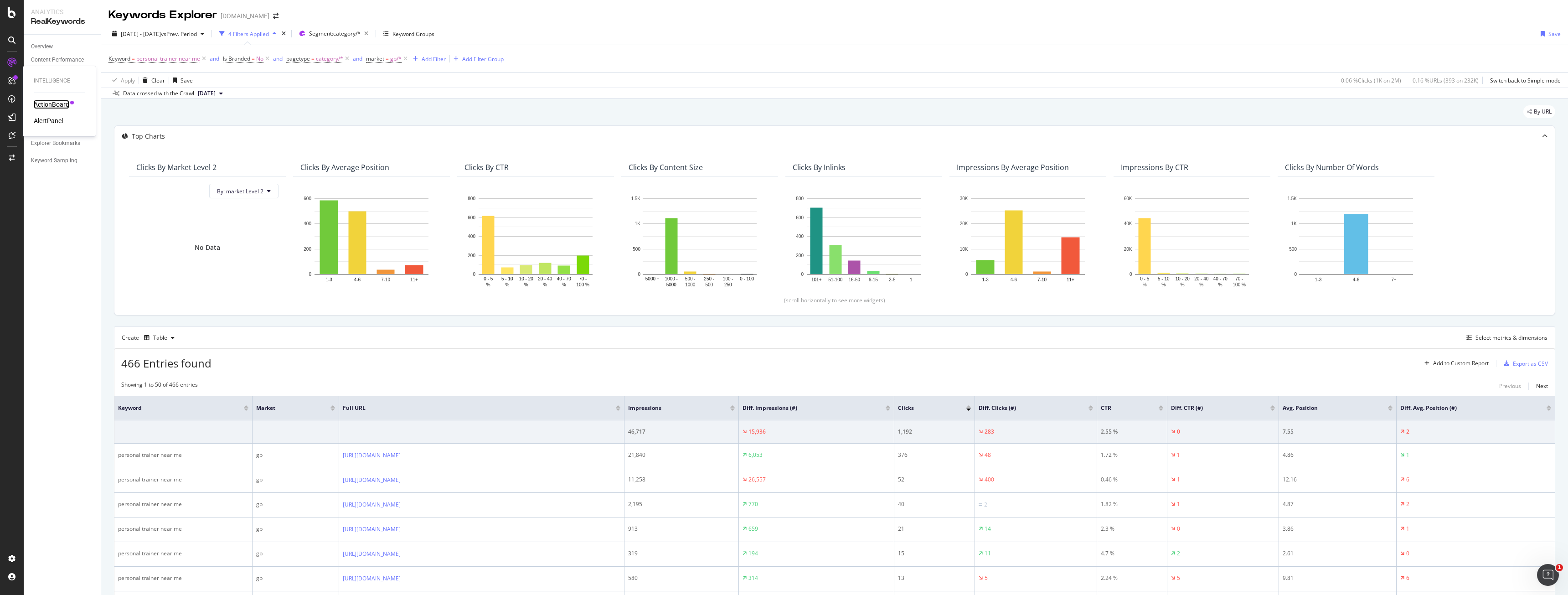
click at [46, 104] on div "ActionBoard" at bounding box center [51, 104] width 36 height 9
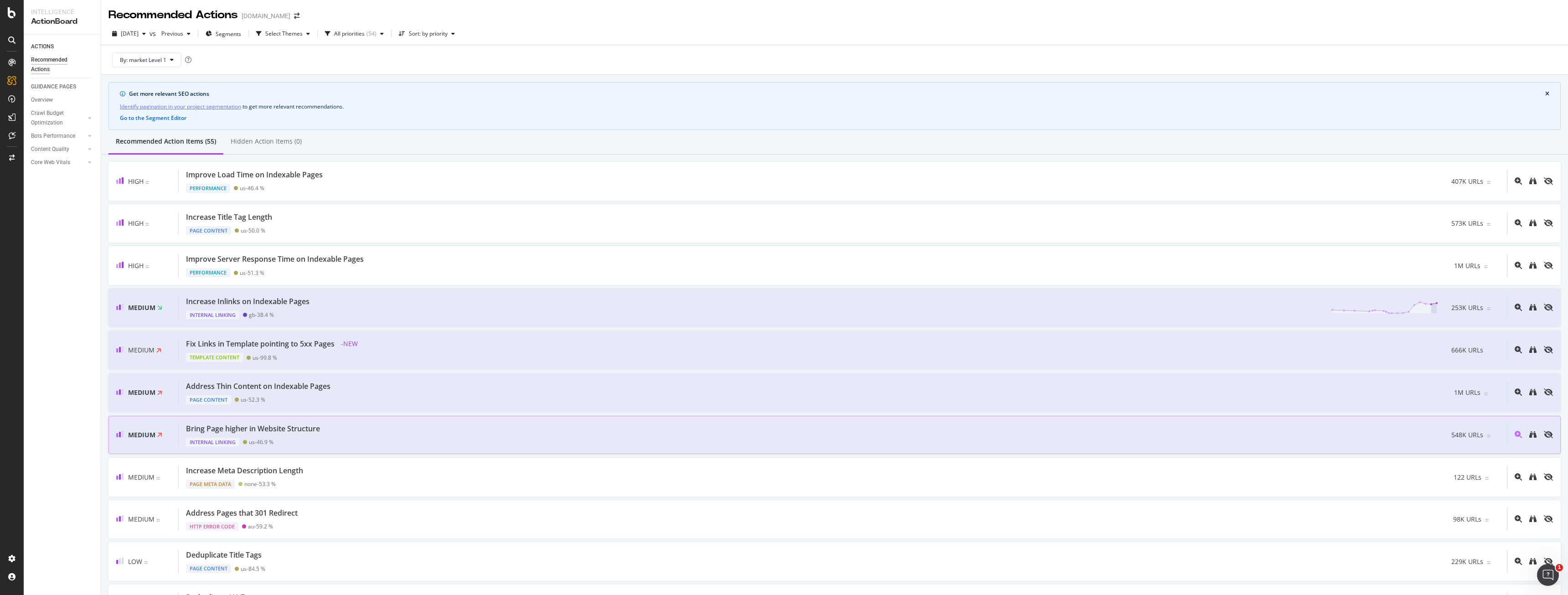
click at [376, 430] on div "Bring Page higher in Website Structure Internal Linking us - 46.9 % 548K URLs" at bounding box center [843, 435] width 1329 height 23
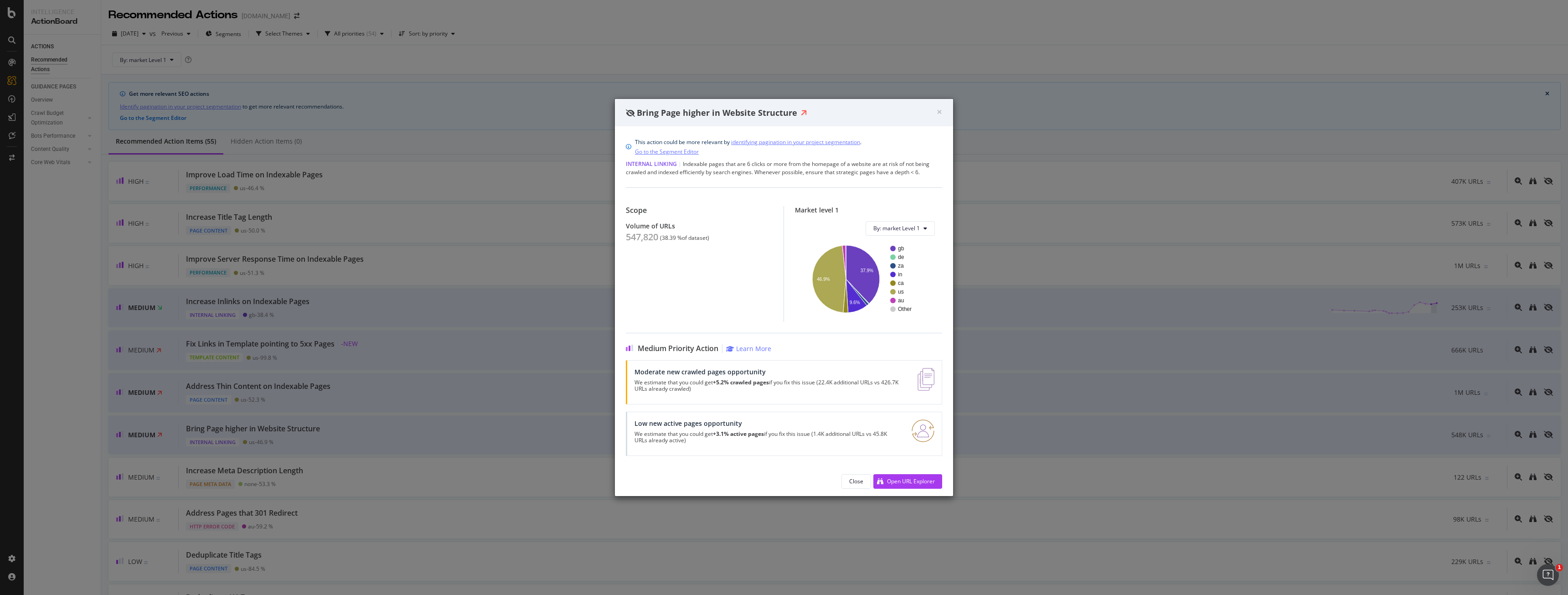
drag, startPoint x: 44, startPoint y: 234, endPoint x: 107, endPoint y: 89, distance: 158.1
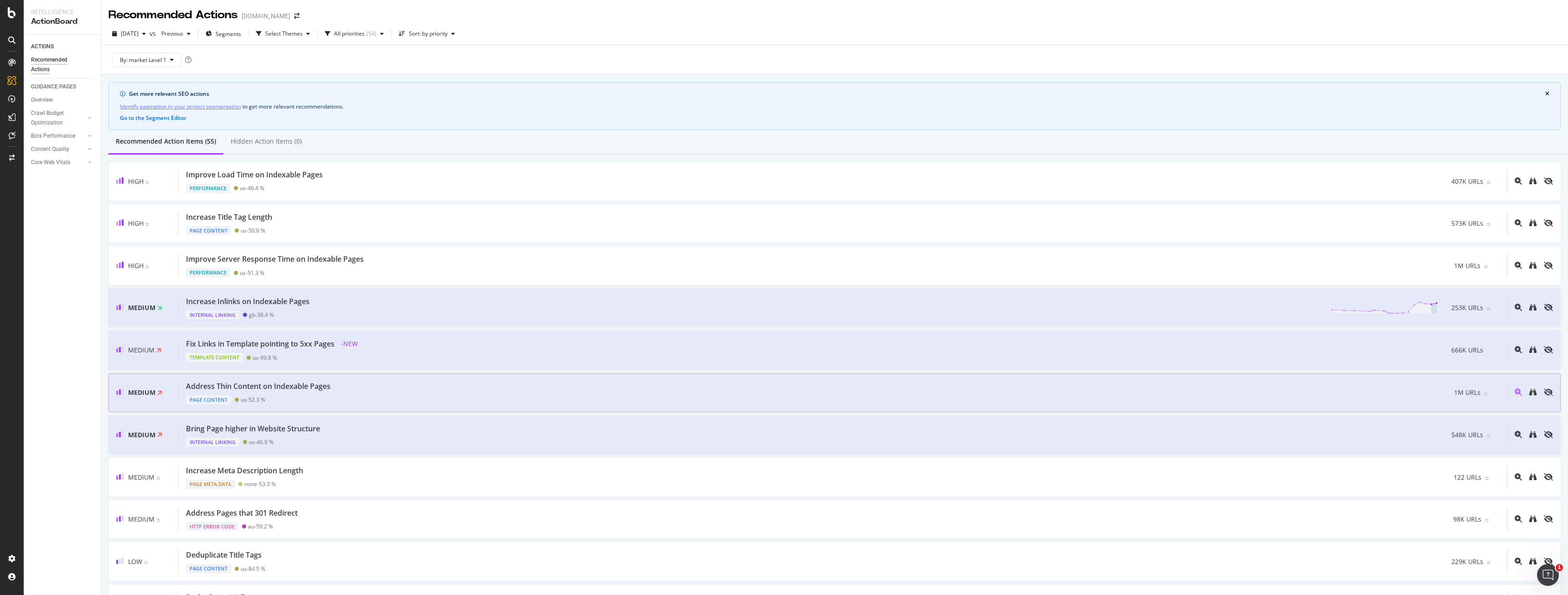
click at [321, 389] on div "Address Thin Content on Indexable Pages" at bounding box center [258, 386] width 144 height 10
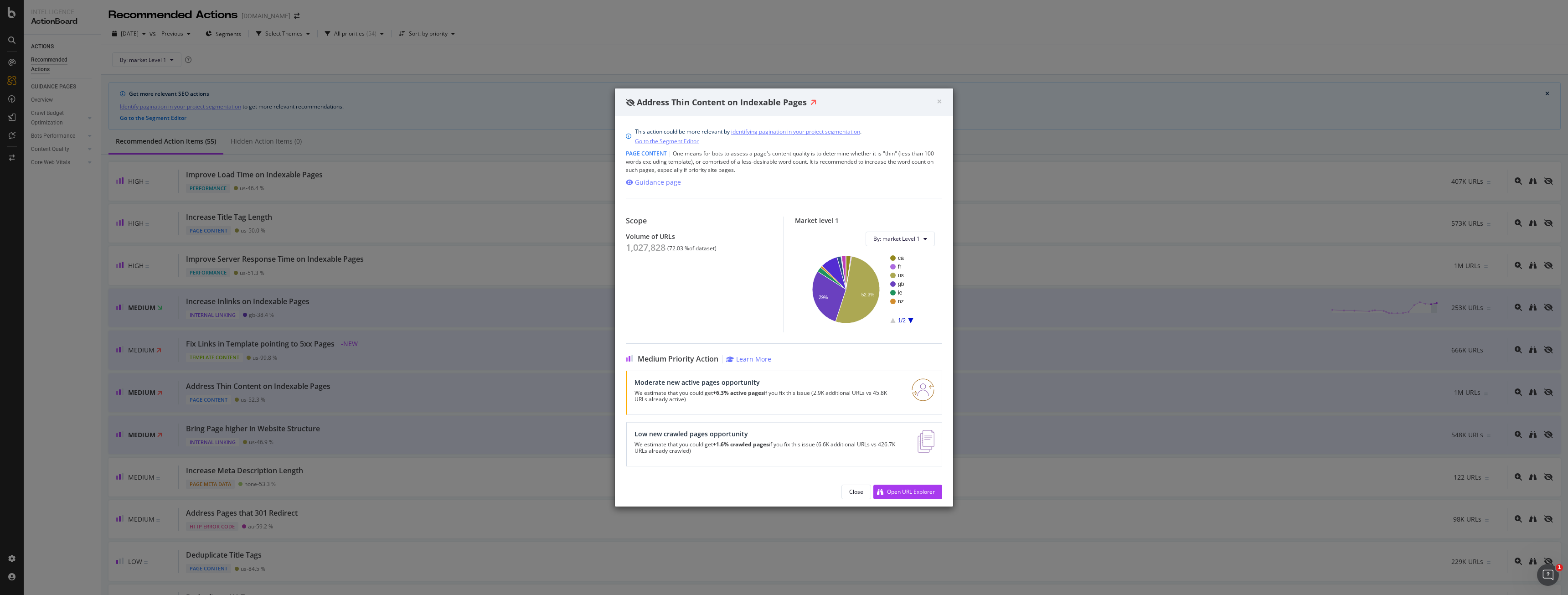
click at [926, 250] on div "By: market Level 1 ca fr us gb ie nz 1/2 29% 52.3% market Level 1 Crawled URLs …" at bounding box center [869, 282] width 147 height 115
click at [922, 237] on button "By: market Level 1" at bounding box center [900, 239] width 69 height 15
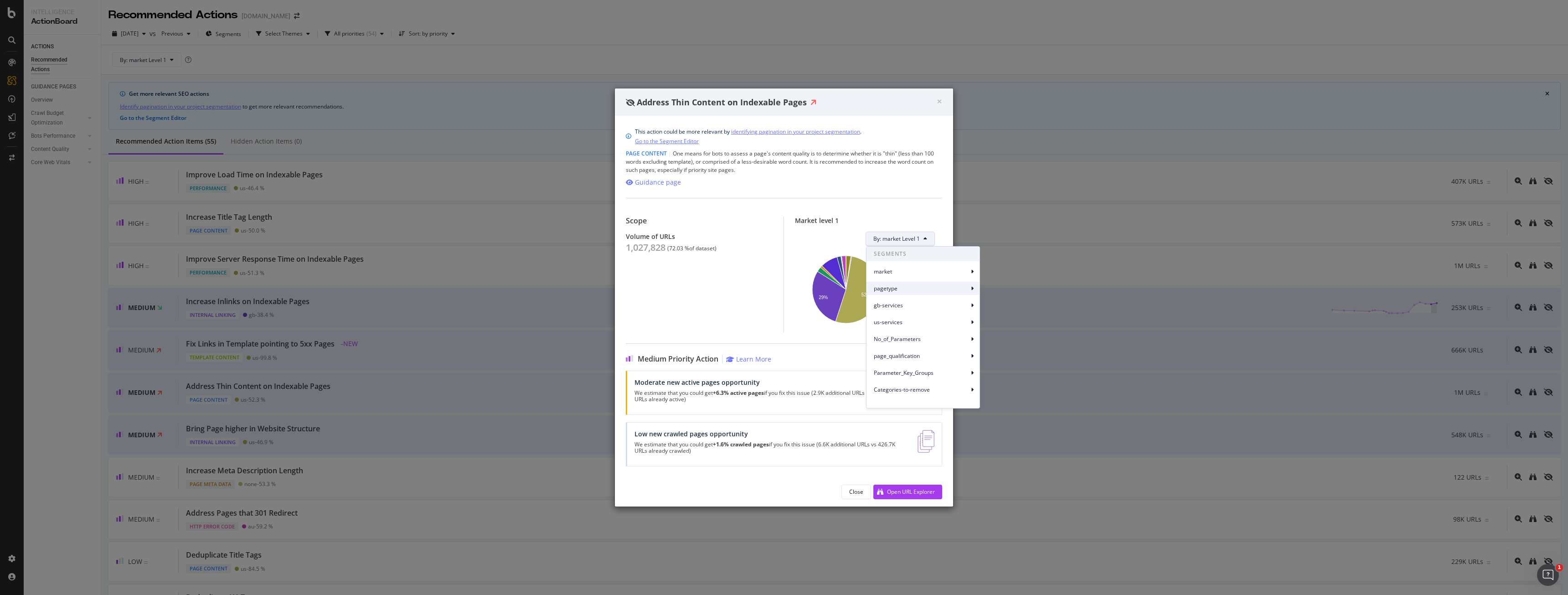
click at [914, 289] on span "pagetype" at bounding box center [922, 289] width 95 height 9
click at [946, 288] on span "pagetype" at bounding box center [922, 289] width 95 height 9
click at [973, 288] on div "pagetype" at bounding box center [922, 288] width 113 height 13
click at [996, 292] on span "pagetype Level 1" at bounding box center [1009, 292] width 43 height 9
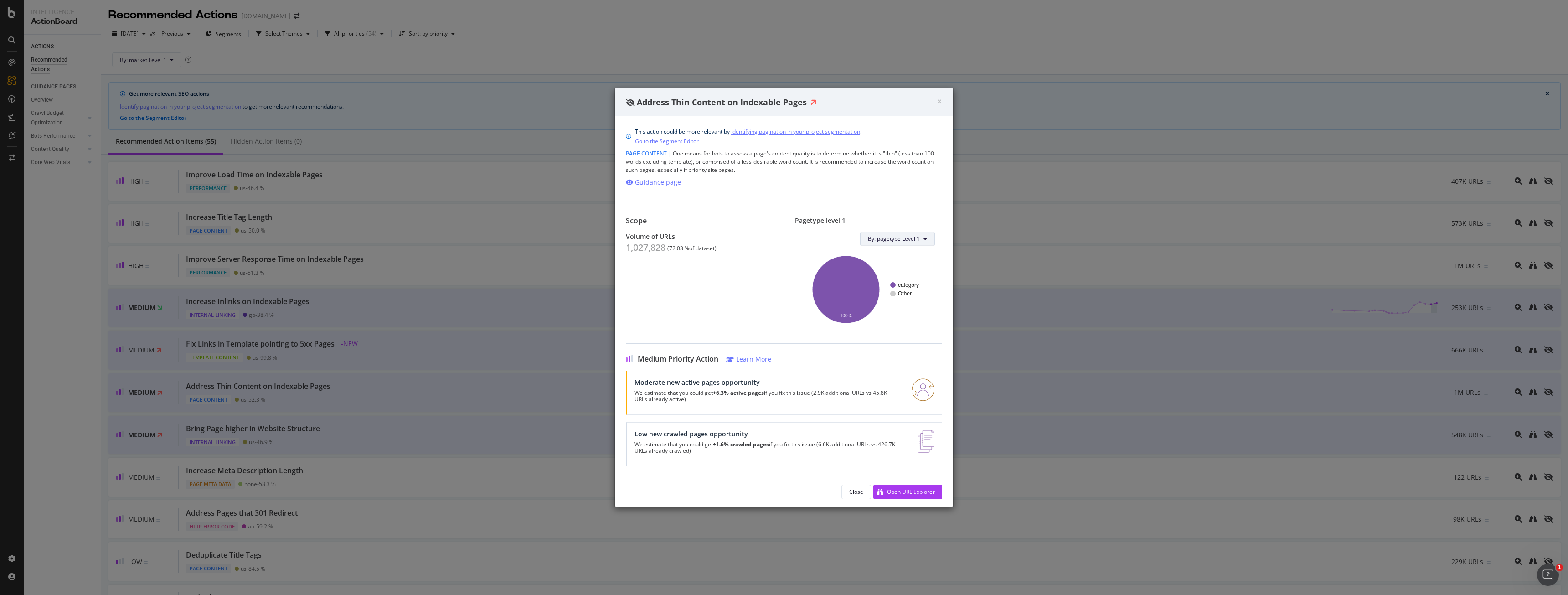
click at [909, 236] on span "By: pagetype Level 1" at bounding box center [894, 239] width 52 height 8
click at [891, 274] on span "market" at bounding box center [916, 271] width 95 height 9
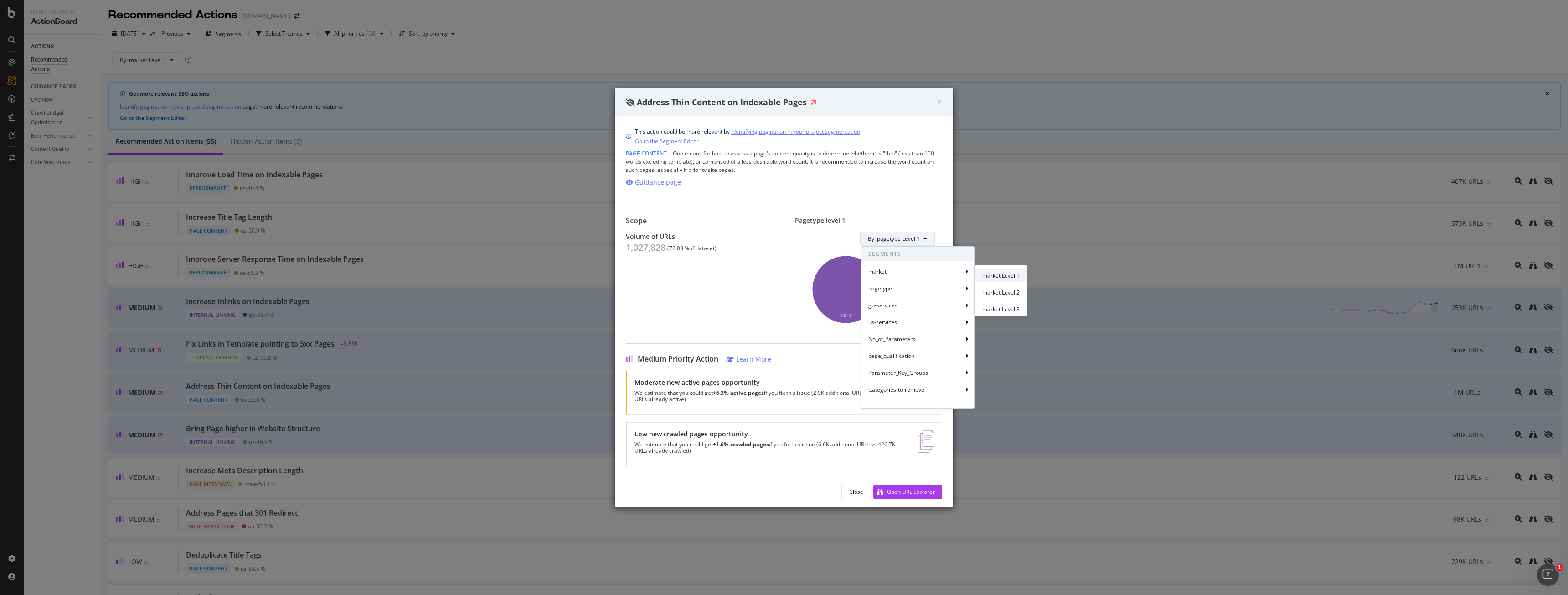
click at [982, 274] on span "market Level 1" at bounding box center [1001, 275] width 37 height 9
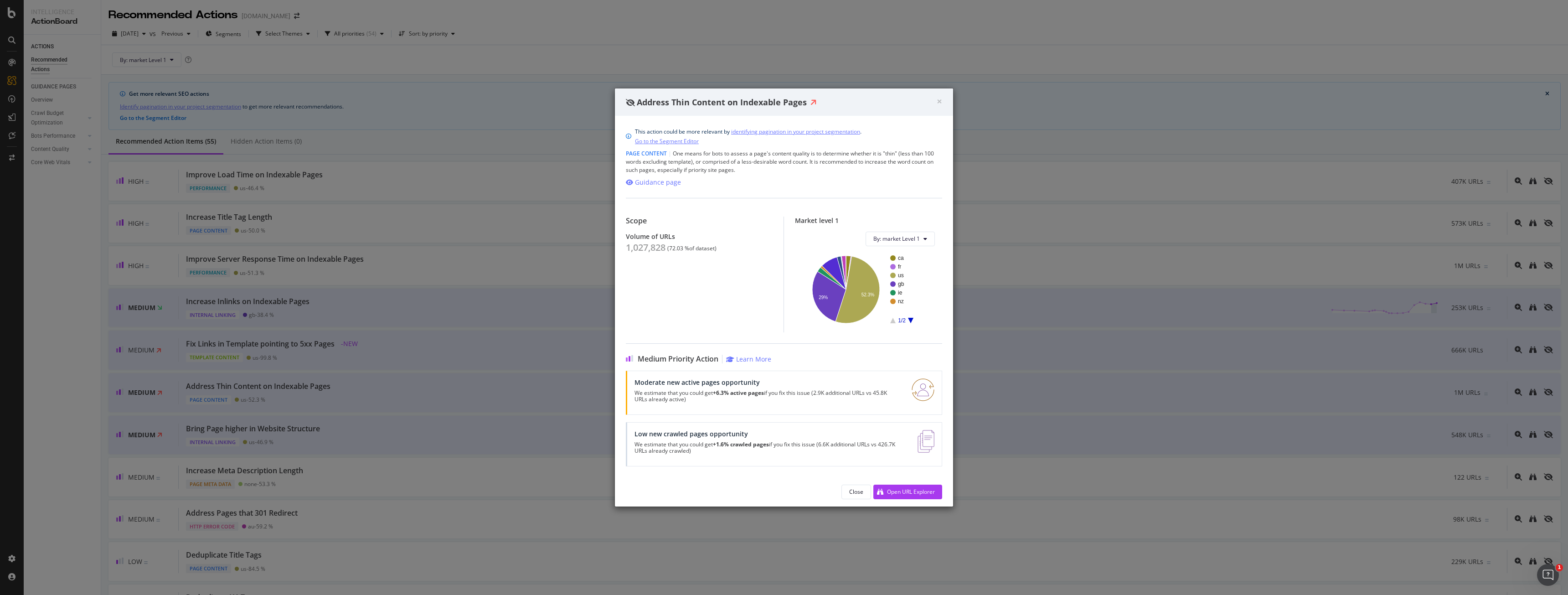
click at [937, 94] on div "× Close Address Thin Content on Indexable Pages" at bounding box center [784, 101] width 338 height 27
click at [941, 99] on span "×" at bounding box center [939, 101] width 5 height 12
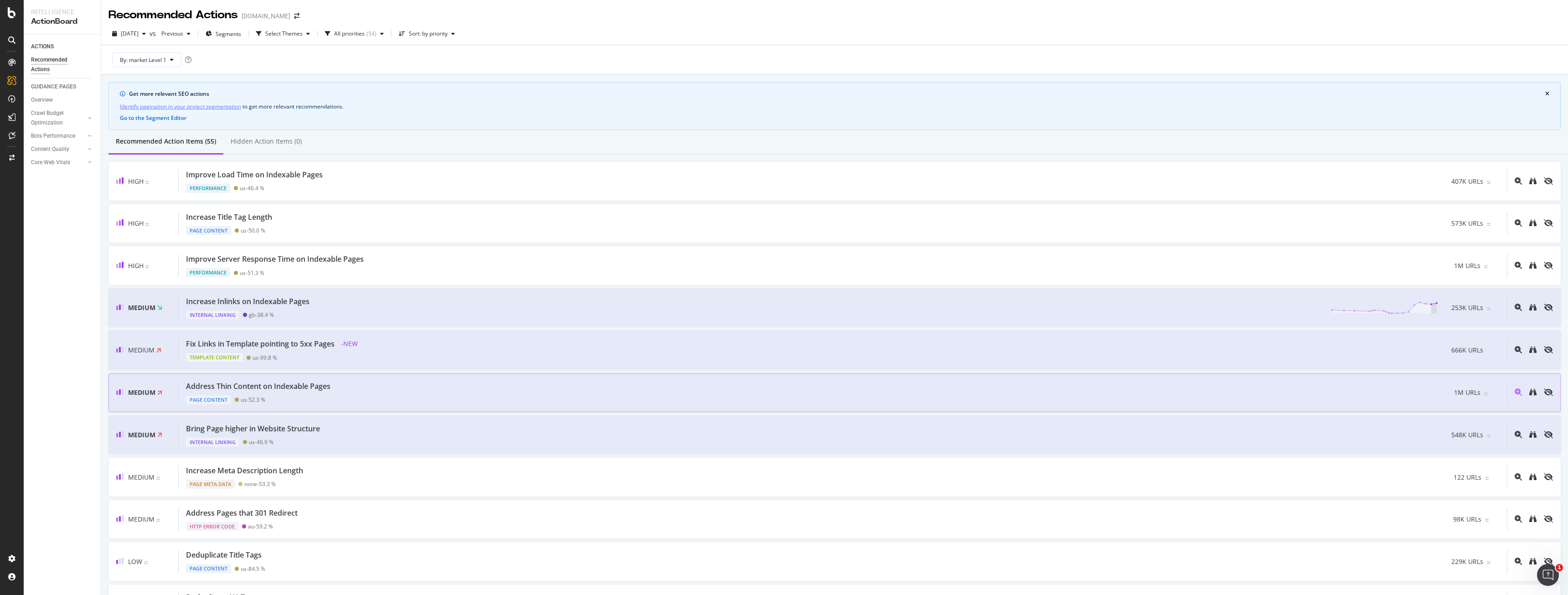
click at [301, 406] on div "Medium Address Thin Content on Indexable Pages Page Content us - 52.3 % 1M URLs" at bounding box center [834, 393] width 1453 height 39
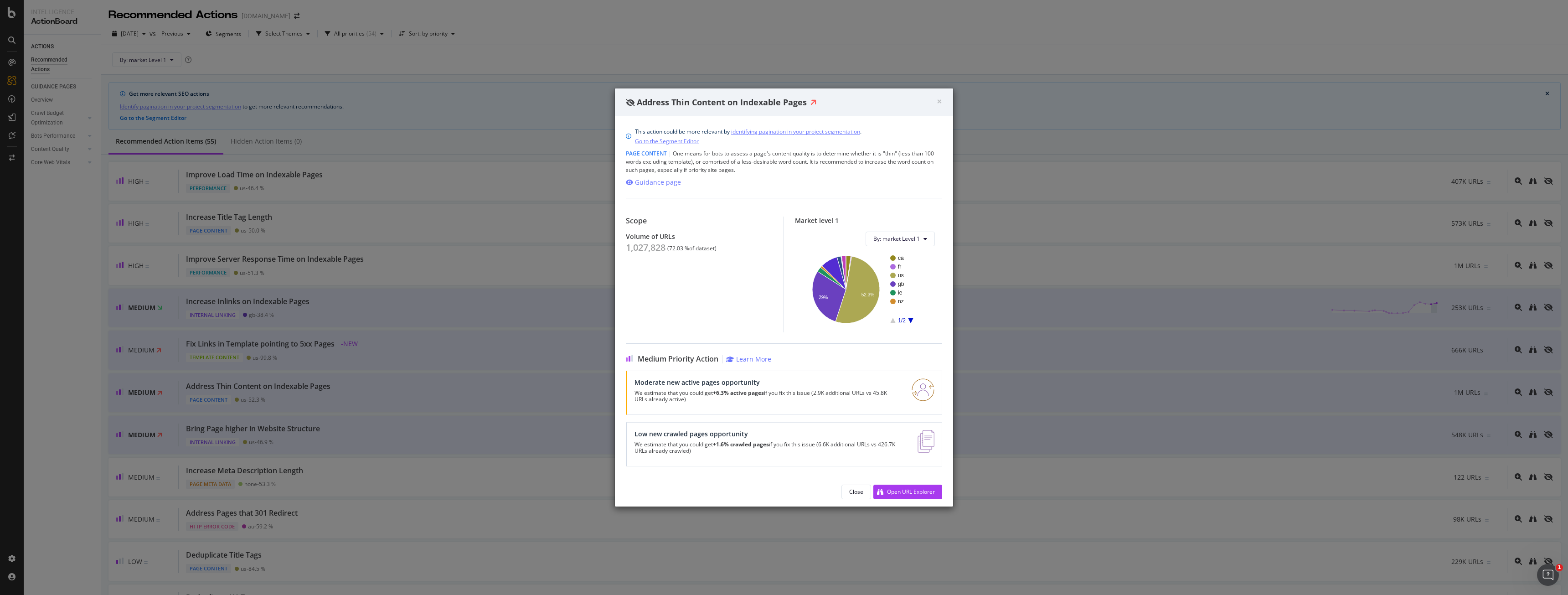
drag, startPoint x: 0, startPoint y: 288, endPoint x: 37, endPoint y: 225, distance: 73.1
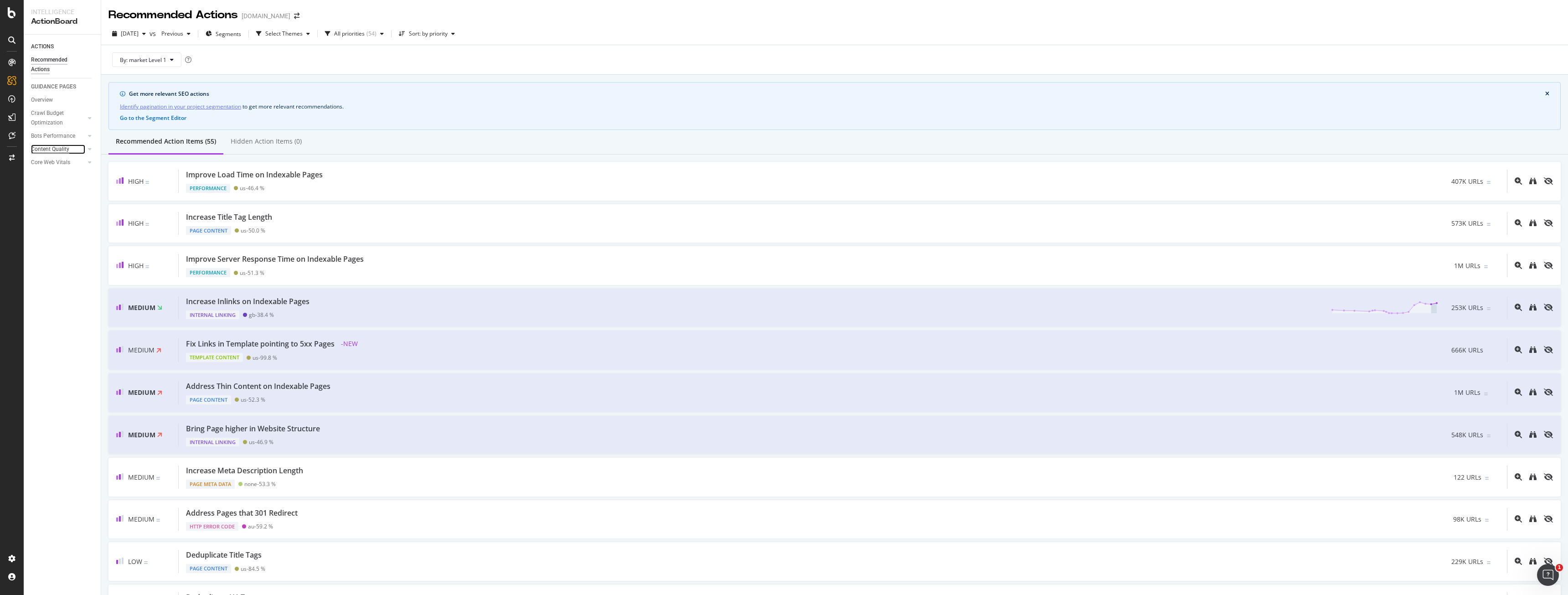
click at [45, 149] on div "Content Quality" at bounding box center [50, 149] width 38 height 9
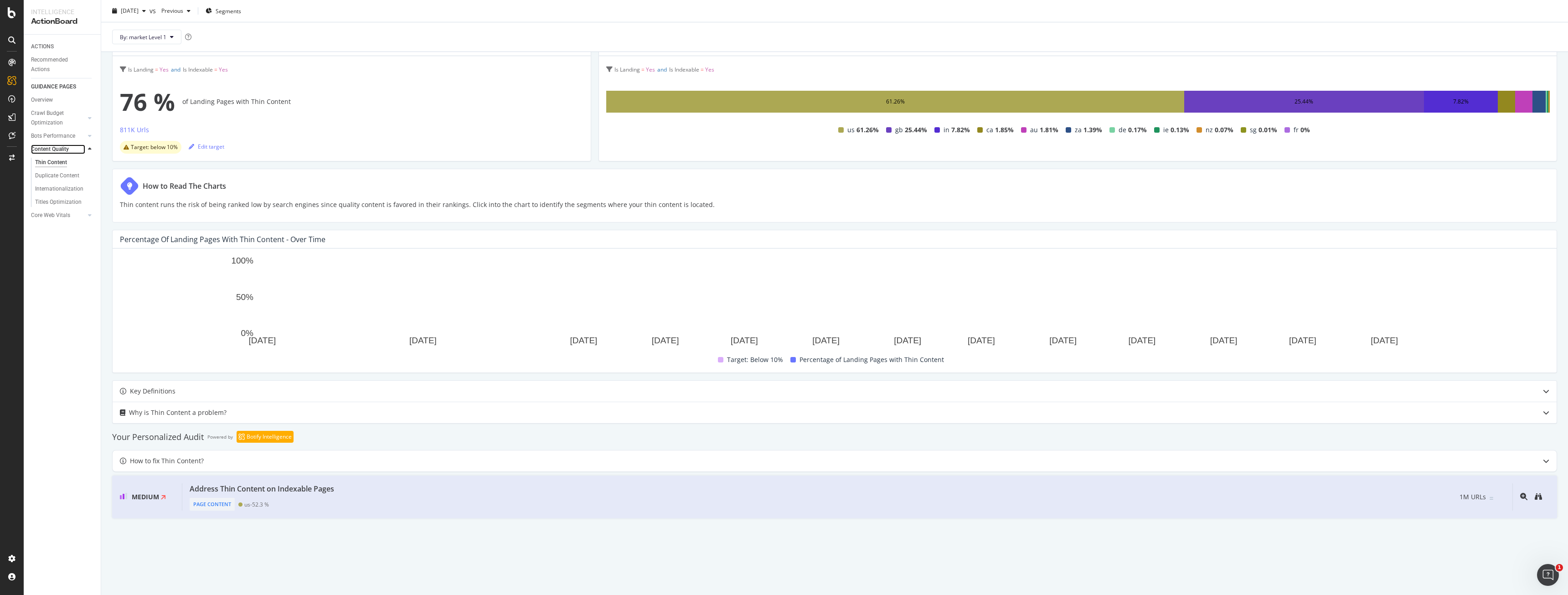
scroll to position [75, 0]
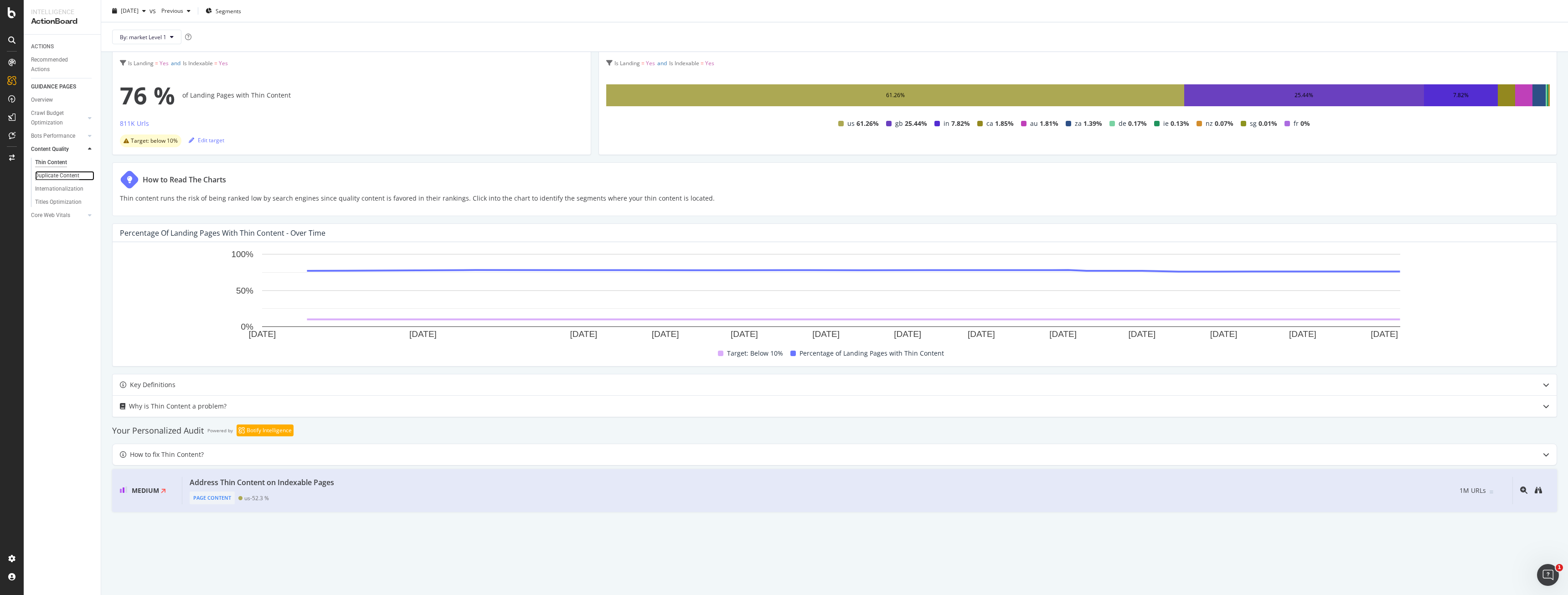
click at [65, 175] on div "Duplicate Content" at bounding box center [57, 175] width 44 height 9
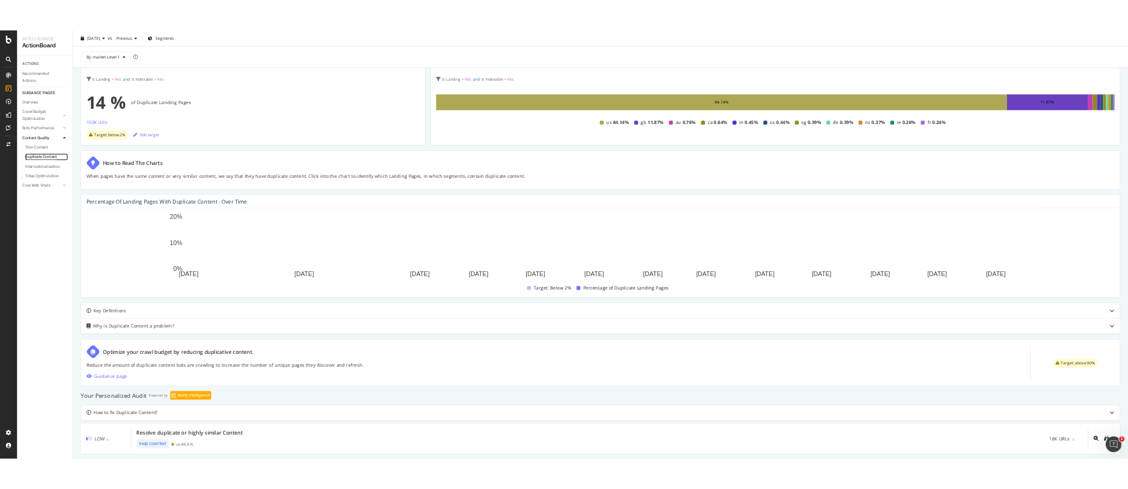
scroll to position [105, 0]
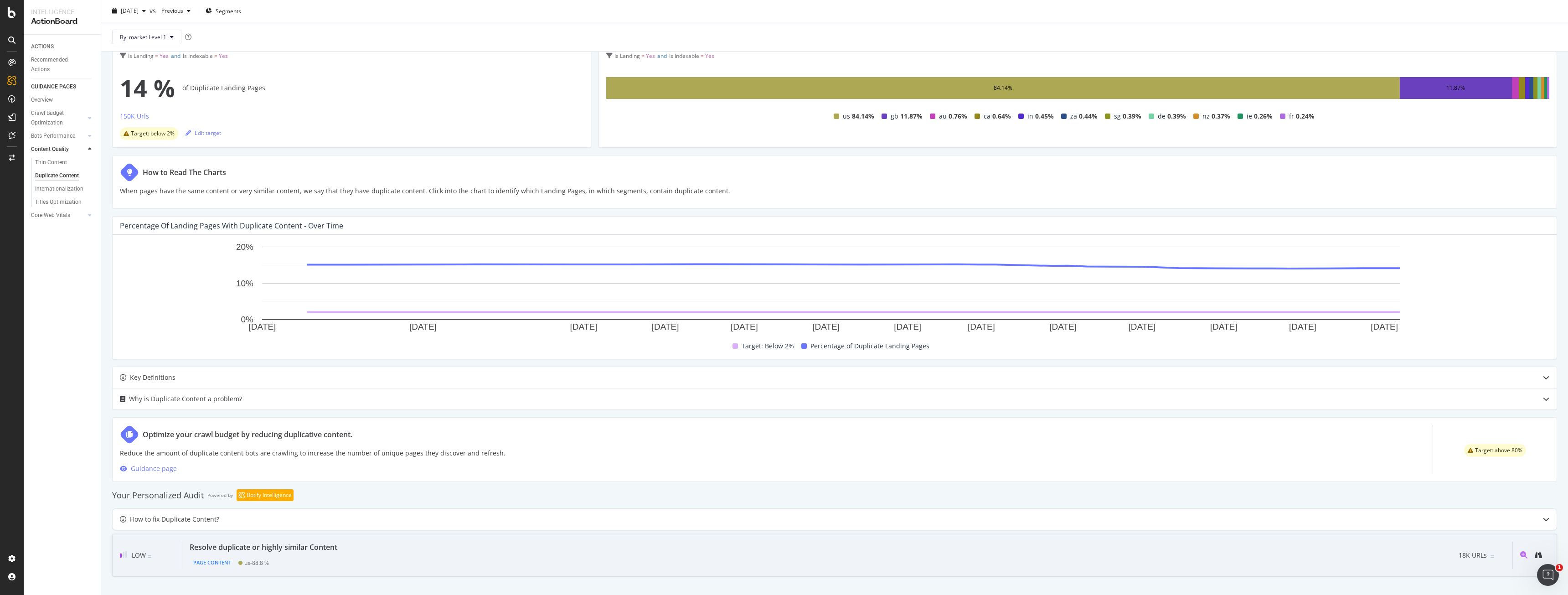
click at [306, 569] on div "Page Content us - 88.8 %" at bounding box center [265, 561] width 151 height 16
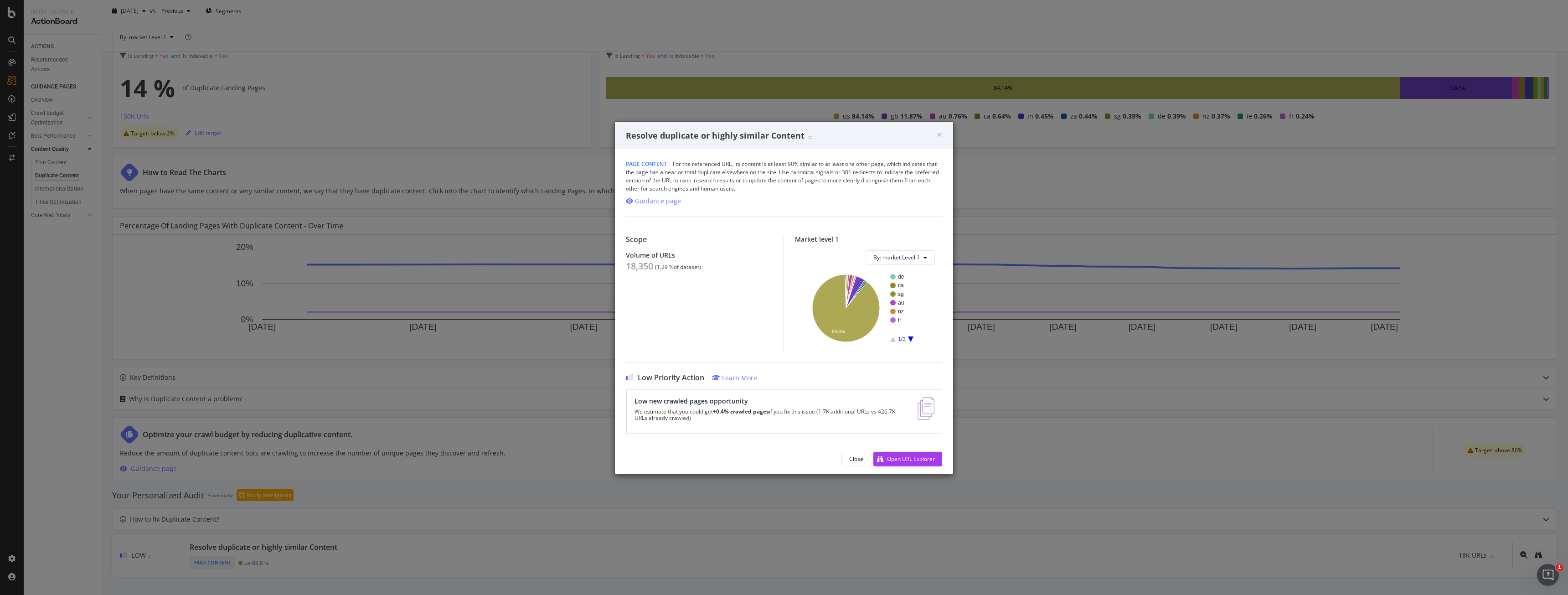
drag, startPoint x: 0, startPoint y: 289, endPoint x: 19, endPoint y: 253, distance: 40.7
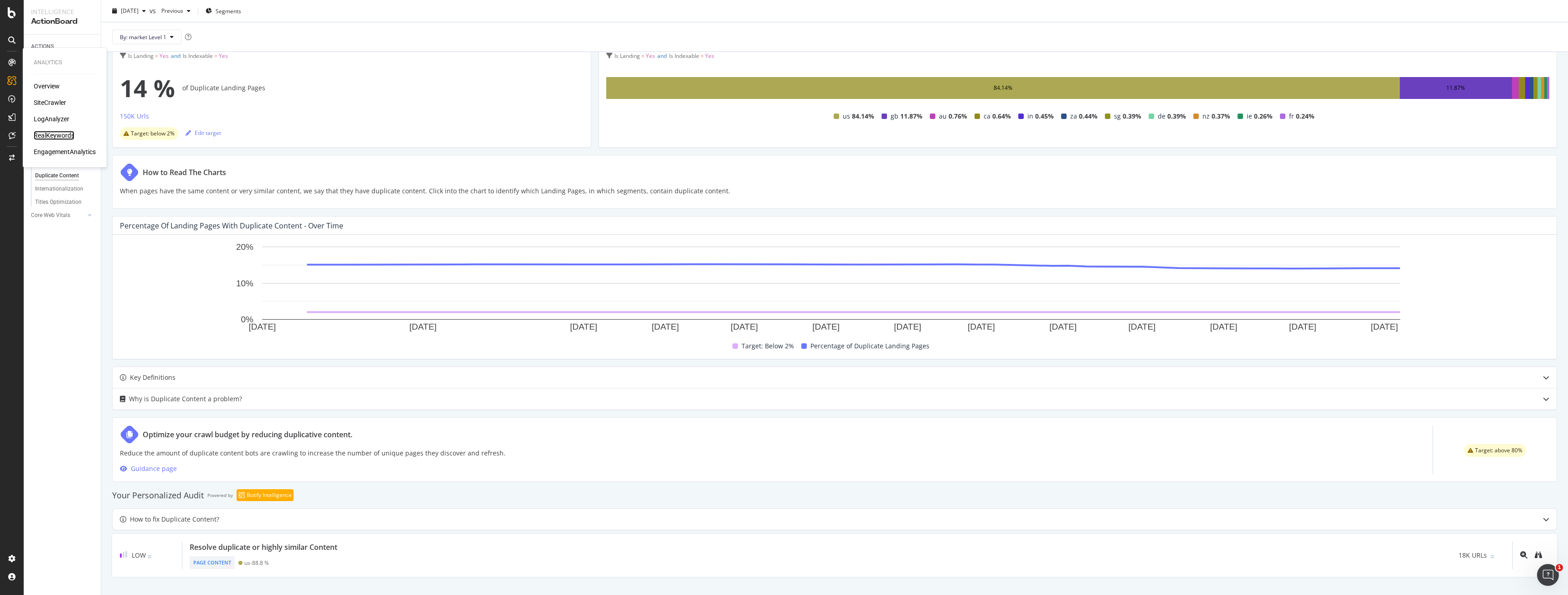
click at [55, 133] on div "RealKeywords" at bounding box center [54, 136] width 41 height 9
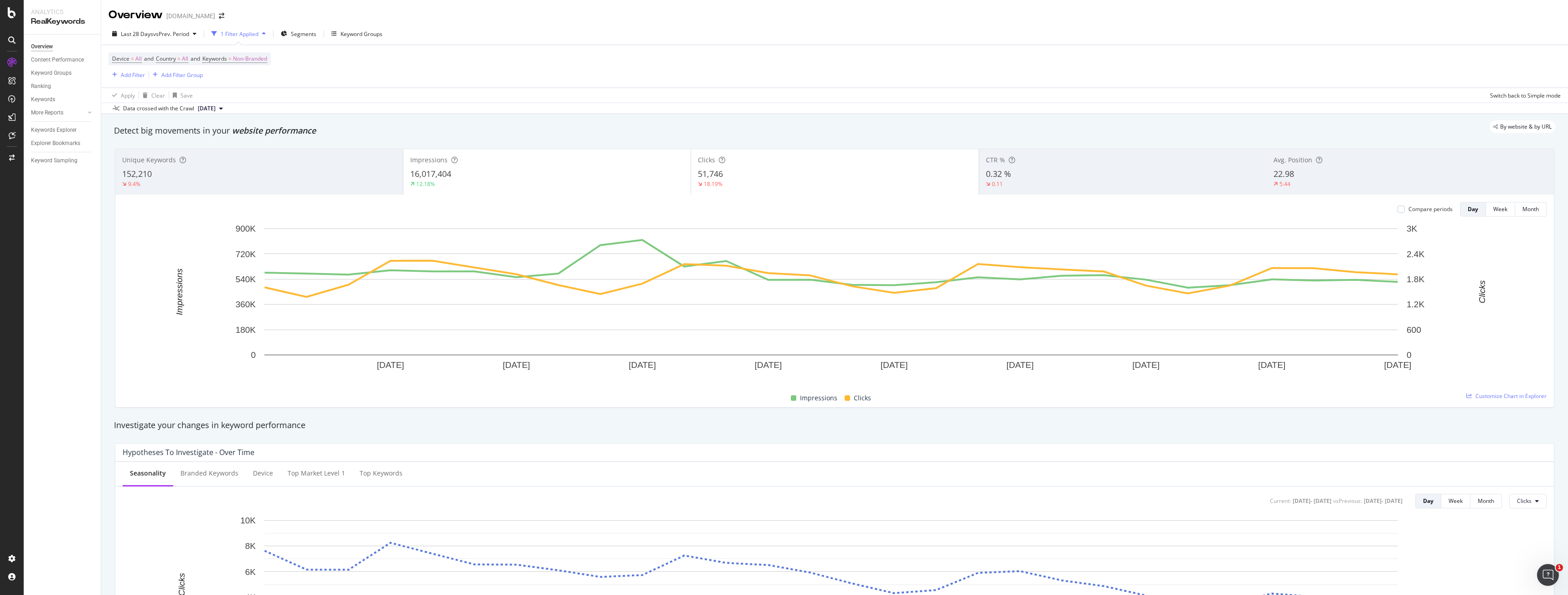
click at [245, 82] on div "Device = All and Country = All and Keywords = Non-Branded Add Filter Add Filter…" at bounding box center [834, 66] width 1453 height 42
click at [300, 34] on span "Segments" at bounding box center [303, 34] width 26 height 8
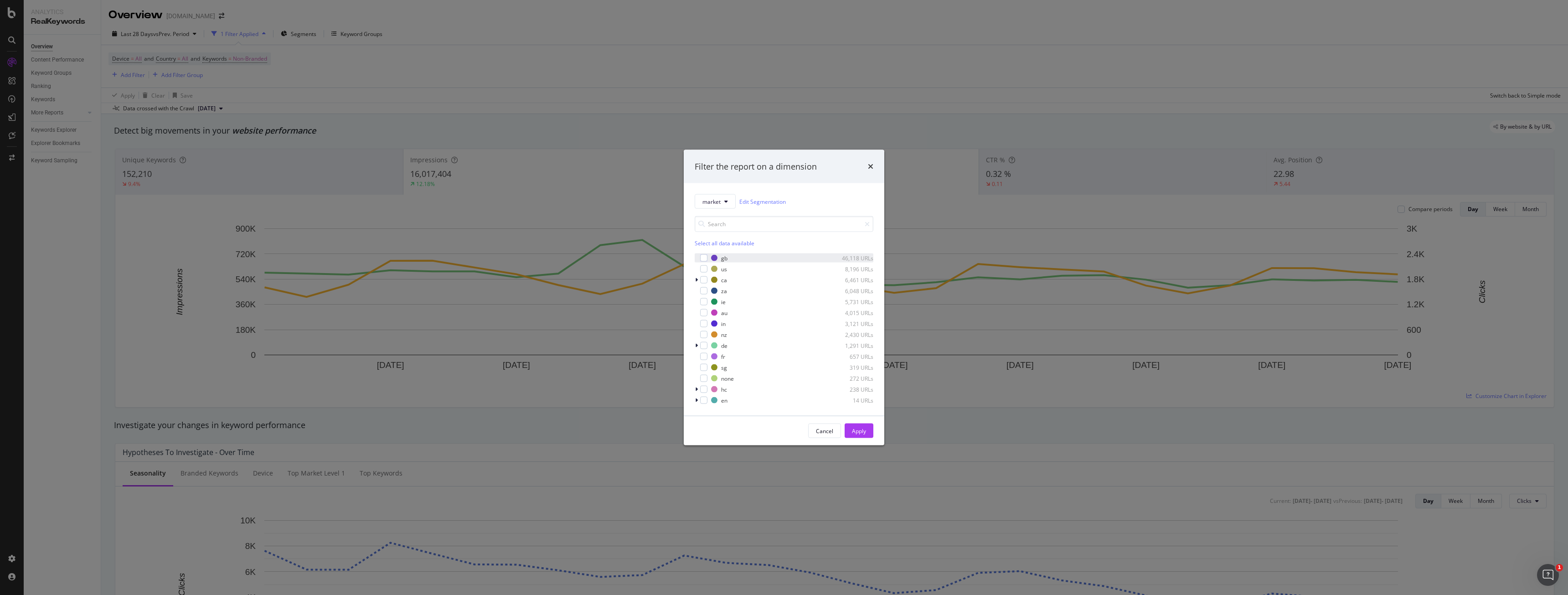
drag, startPoint x: 704, startPoint y: 260, endPoint x: 708, endPoint y: 262, distance: 4.5
click at [704, 258] on div "modal" at bounding box center [703, 257] width 7 height 7
click at [865, 433] on div "Apply" at bounding box center [859, 430] width 14 height 8
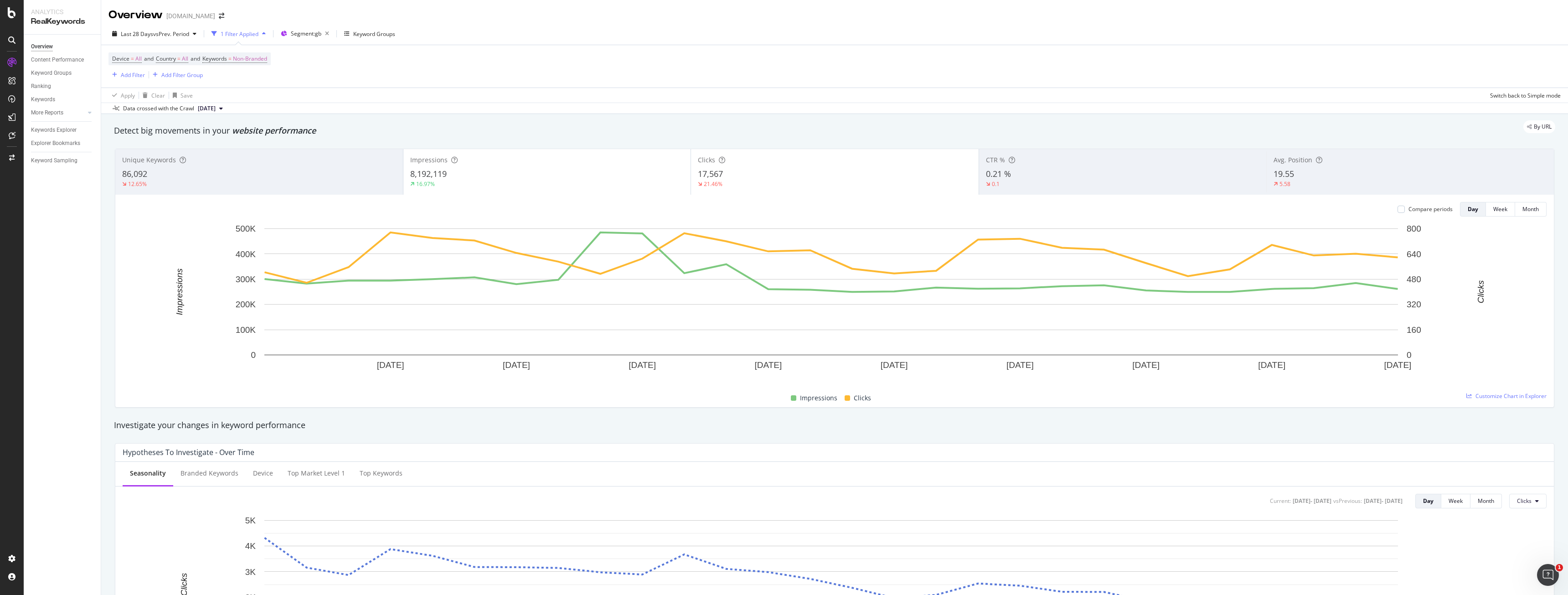
click at [471, 76] on div "Device = All and Country = All and Keywords = Non-Branded Add Filter Add Filter…" at bounding box center [834, 66] width 1453 height 42
click at [310, 31] on span "Segment: gb" at bounding box center [306, 34] width 30 height 8
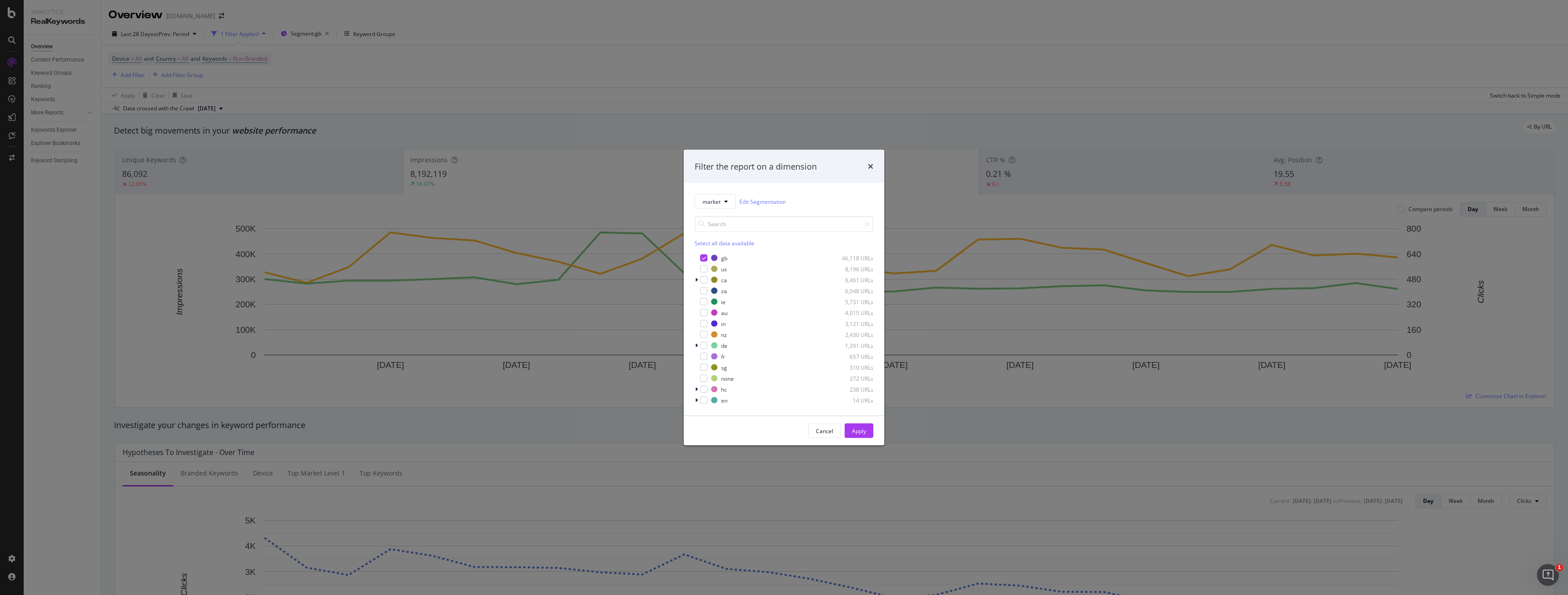
click at [282, 64] on div "Filter the report on a dimension market Edit Segmentation Select all data avail…" at bounding box center [784, 297] width 1568 height 595
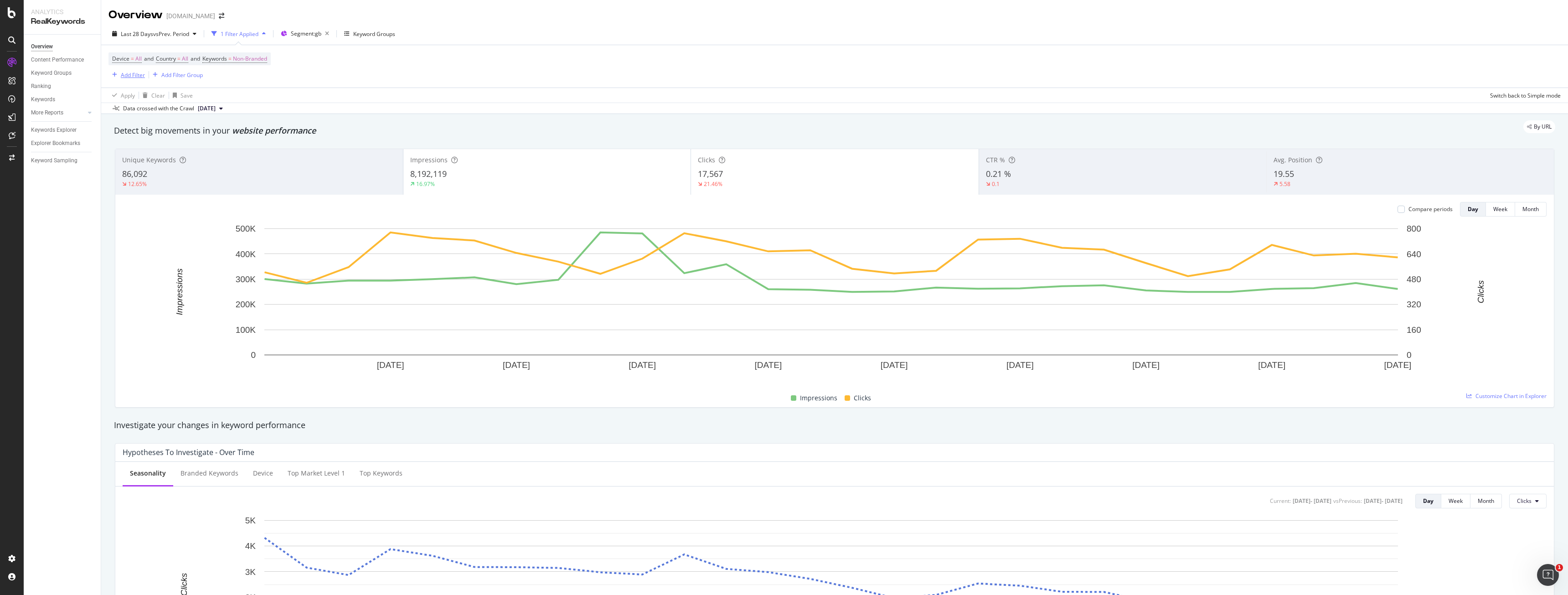
click at [119, 72] on div "Add Filter" at bounding box center [126, 74] width 37 height 10
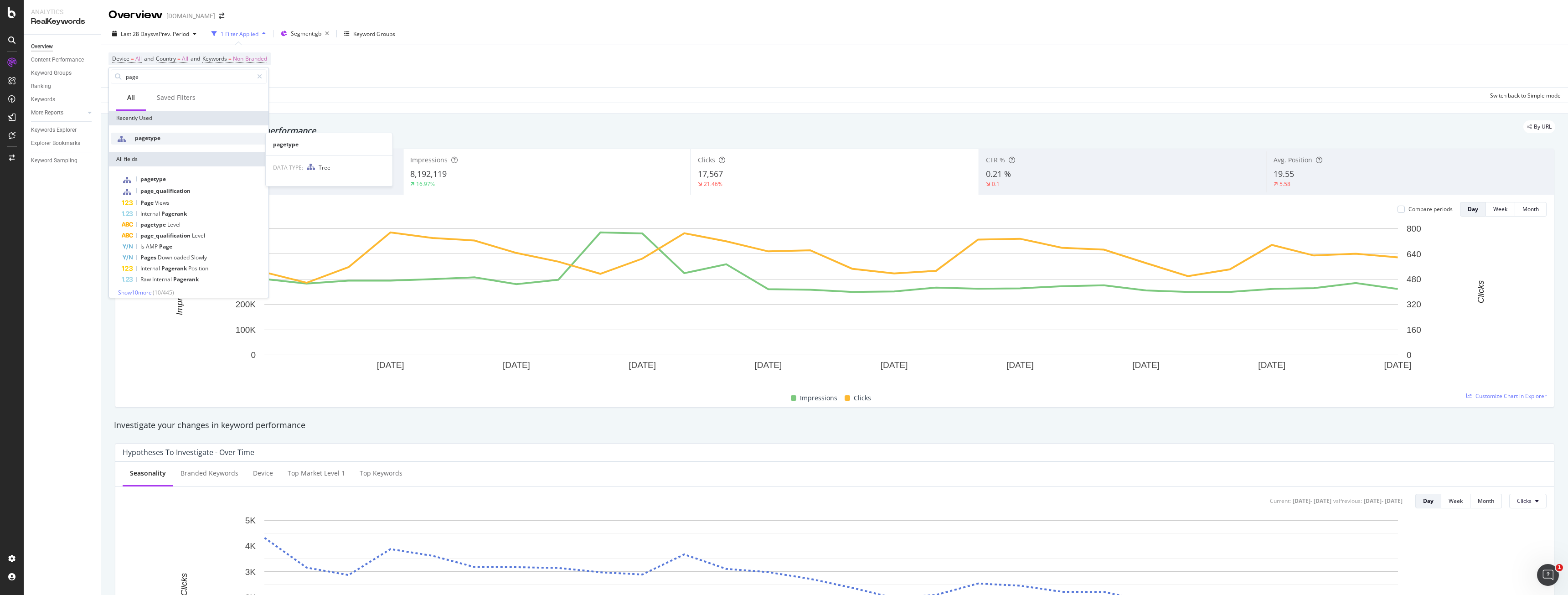
type input "page"
click at [168, 139] on div "pagetype" at bounding box center [189, 138] width 156 height 12
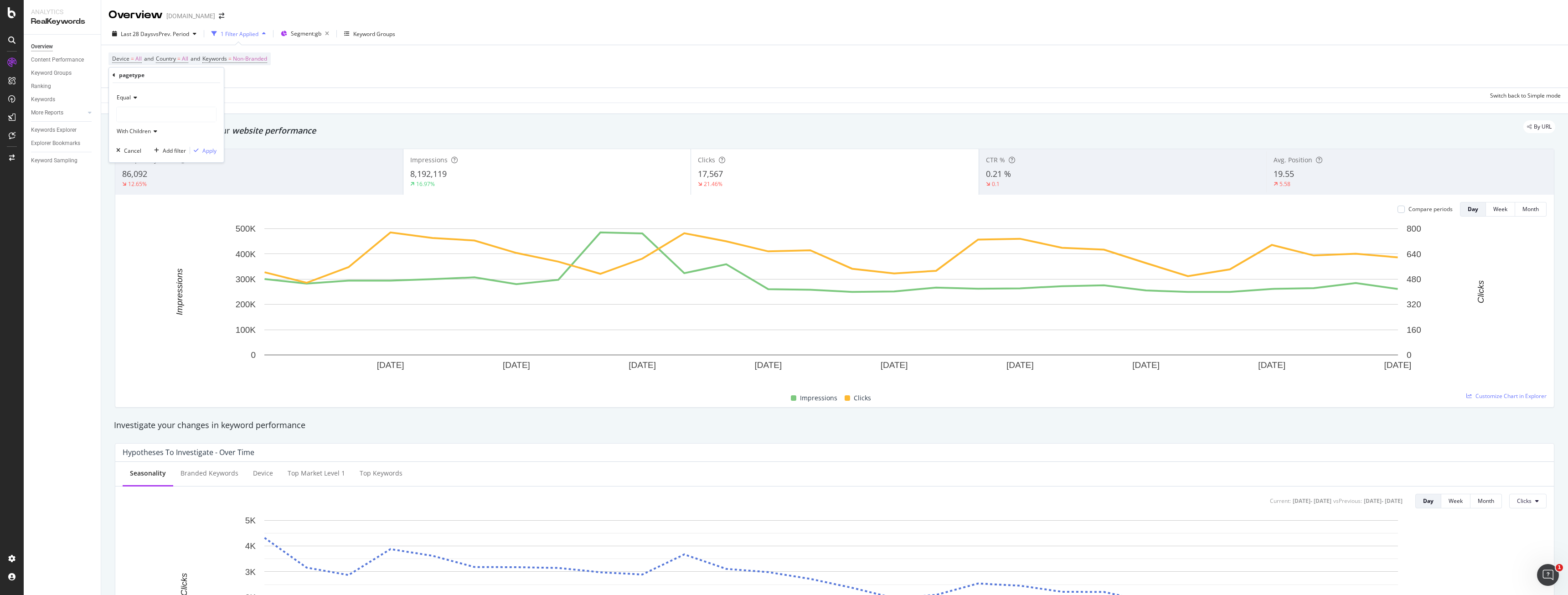
click at [129, 102] on div "Equal" at bounding box center [166, 97] width 101 height 15
drag, startPoint x: 132, startPoint y: 99, endPoint x: 136, endPoint y: 96, distance: 5.0
click at [132, 99] on icon at bounding box center [134, 97] width 6 height 5
click at [150, 114] on div at bounding box center [166, 114] width 99 height 15
click at [150, 130] on span "65,514 URLS" at bounding box center [168, 132] width 34 height 8
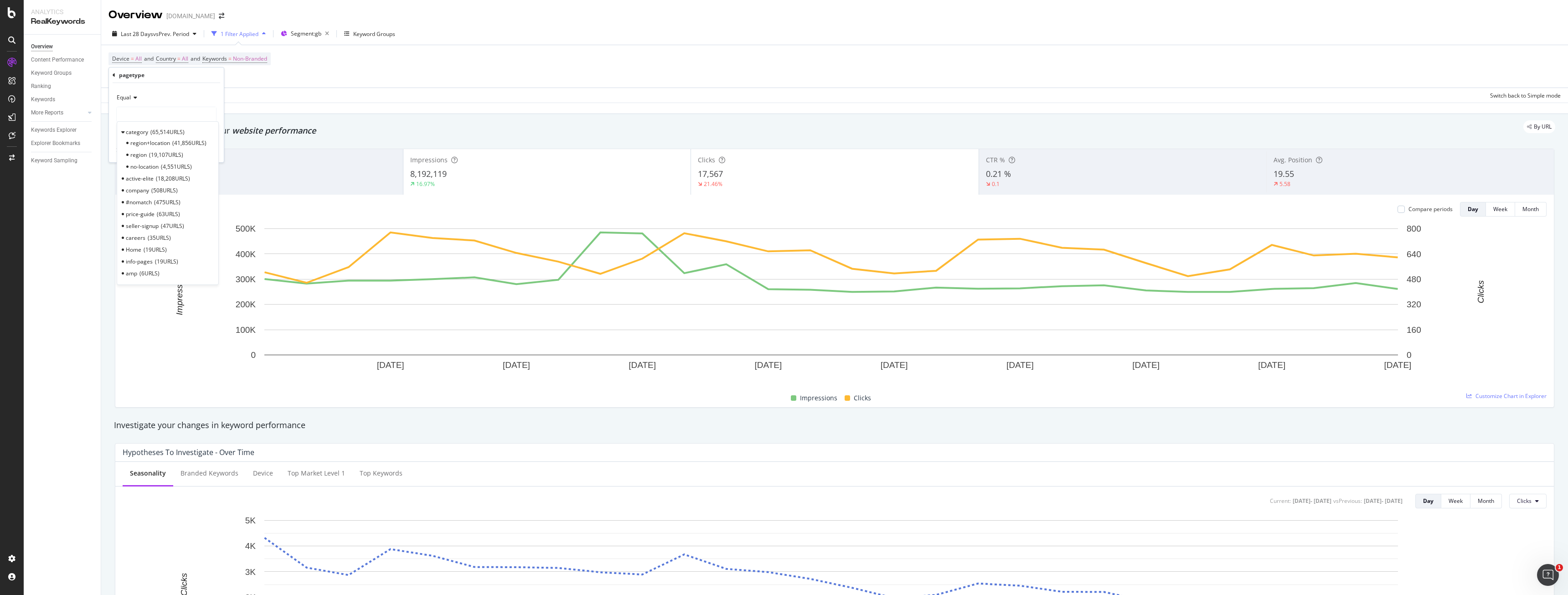
click at [144, 125] on div "category 65,514 URLS Select region+location 41,856 URLS region 19,107 URLS no-l…" at bounding box center [168, 204] width 102 height 164
click at [136, 128] on span "category" at bounding box center [136, 132] width 23 height 8
click at [192, 130] on span "Select" at bounding box center [197, 132] width 16 height 8
click at [210, 156] on div "Equal category With Children Cancel Add filter Apply" at bounding box center [166, 122] width 115 height 80
click at [210, 148] on div "Apply" at bounding box center [210, 151] width 14 height 8
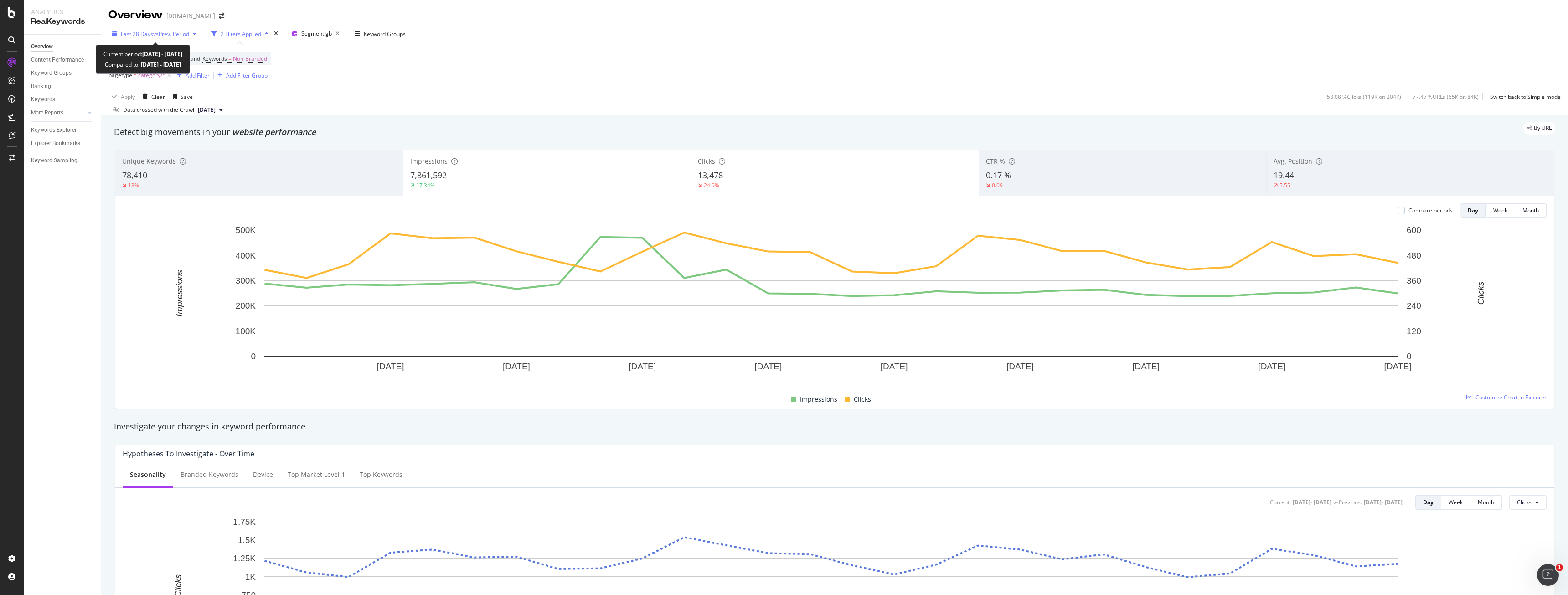
click at [170, 36] on span "vs Prev. Period" at bounding box center [171, 34] width 36 height 8
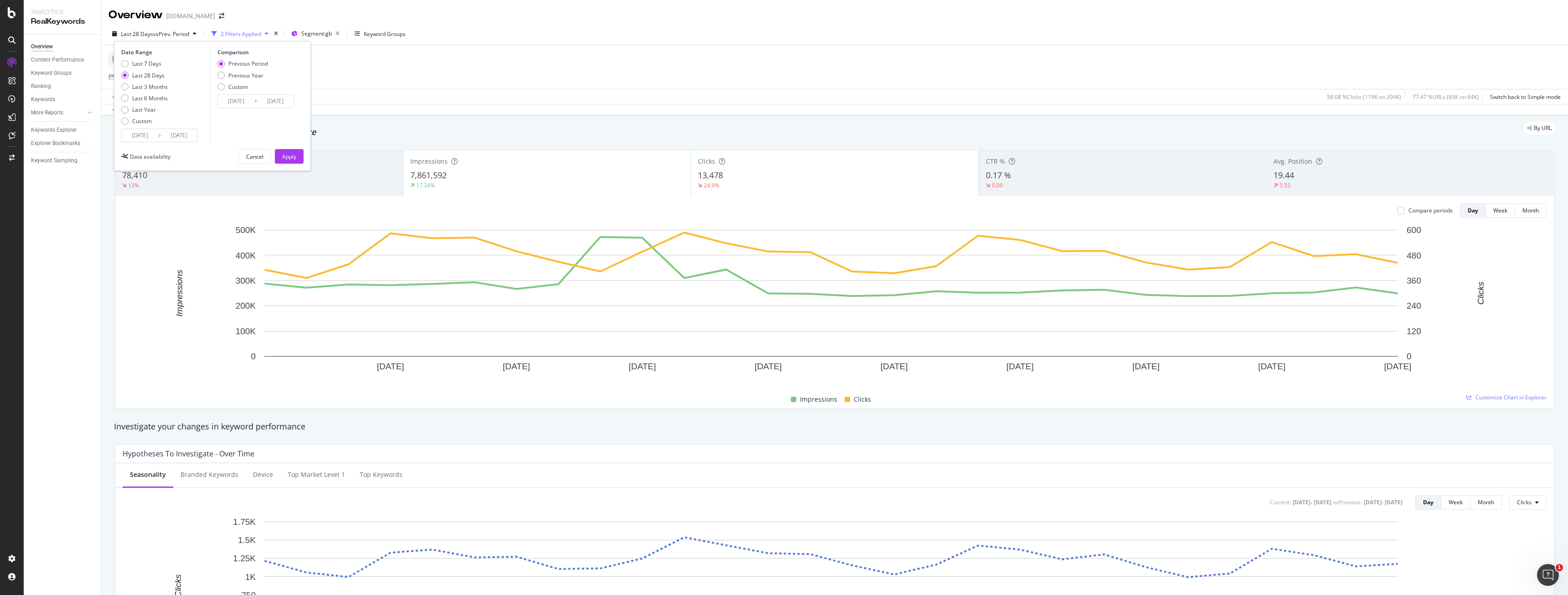
click at [151, 140] on input "[DATE]" at bounding box center [140, 135] width 37 height 12
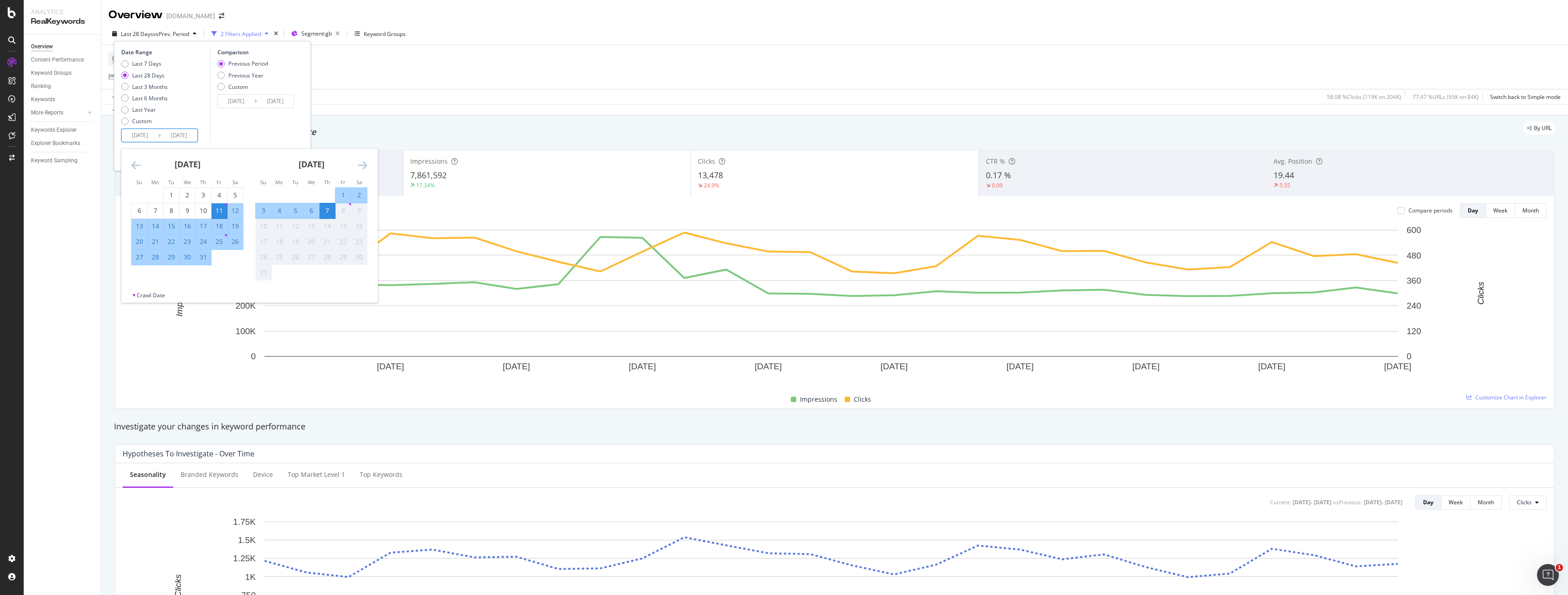
click at [129, 168] on div "[DATE] 1 2 3 4 5 6 7 8 9 10 11 12 13 14 15 16 17 18 19 20 21 22 23 24 25 26 27 …" at bounding box center [187, 207] width 124 height 117
click at [130, 167] on div "[DATE] 1 2 3 4 5 6 7 8 9 10 11 12 13 14 15 16 17 18 19 20 21 22 23 24 25 26 27 …" at bounding box center [187, 207] width 124 height 117
click at [133, 165] on icon "Move backward to switch to the previous month." at bounding box center [136, 165] width 9 height 11
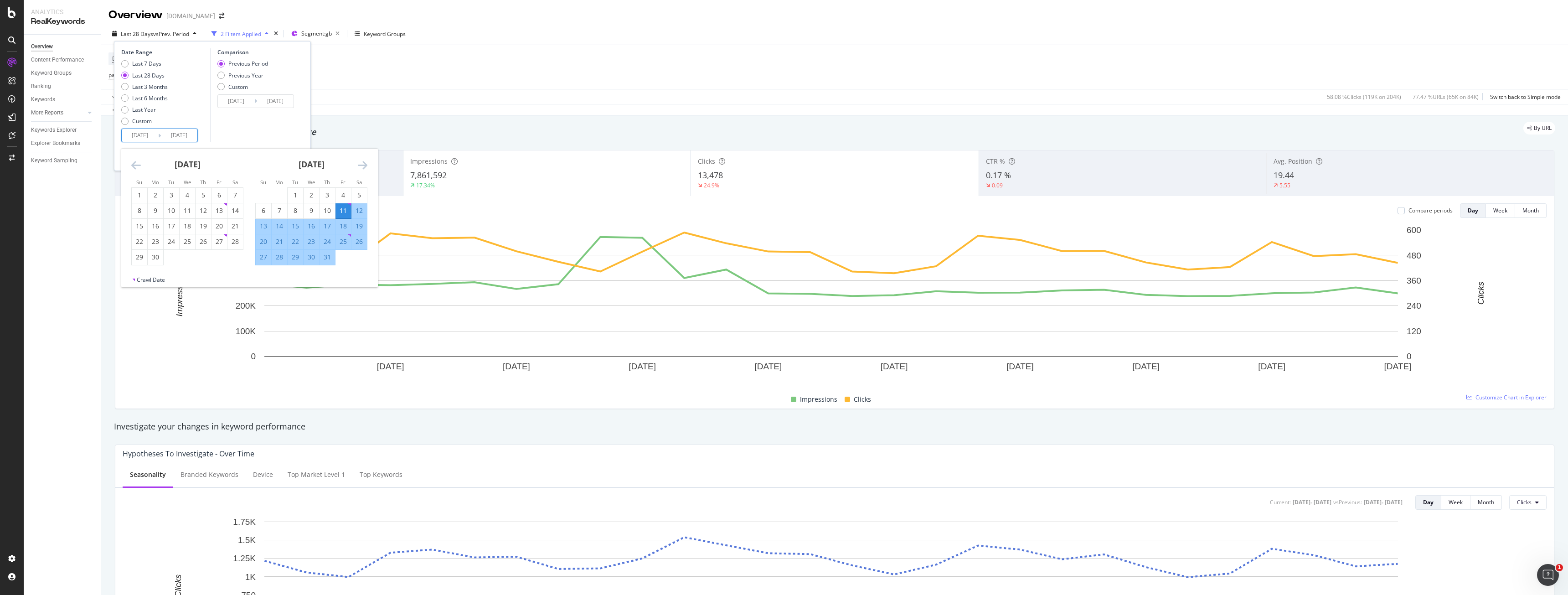
click at [133, 164] on icon "Move backward to switch to the previous month." at bounding box center [136, 165] width 9 height 11
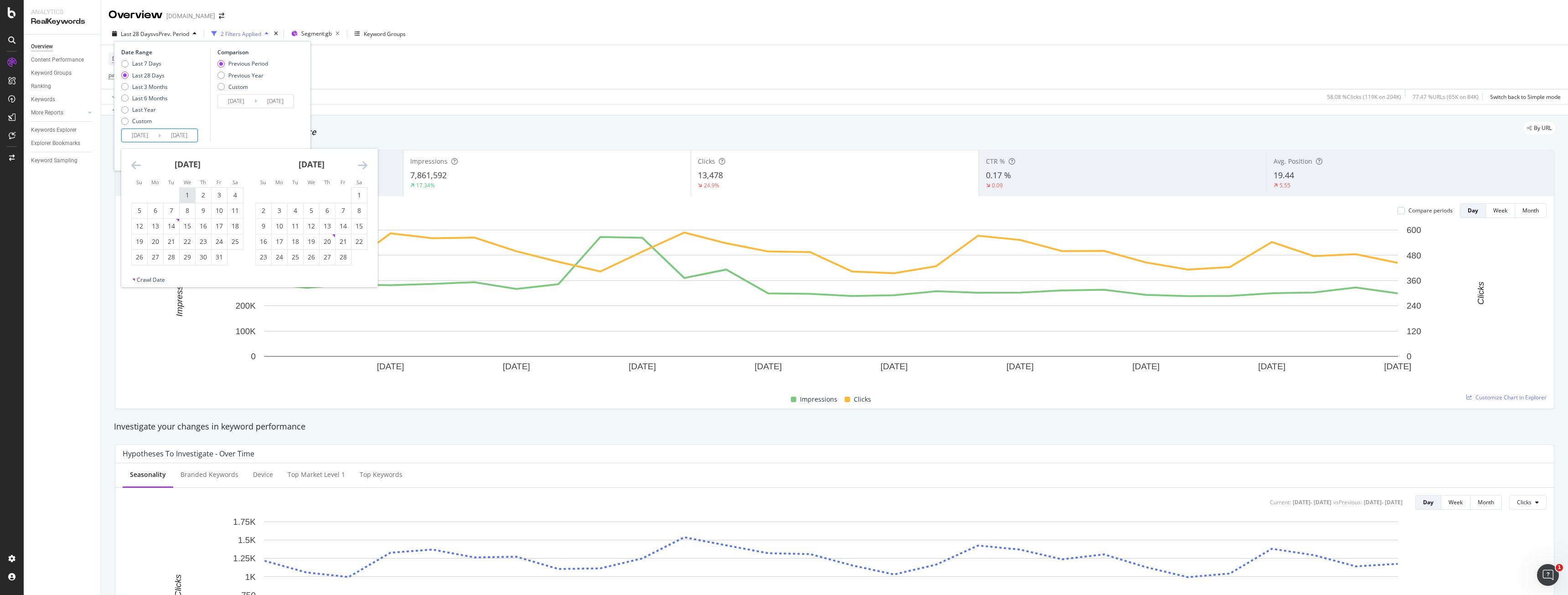
click at [189, 198] on div "1" at bounding box center [187, 195] width 16 height 9
type input "[DATE]"
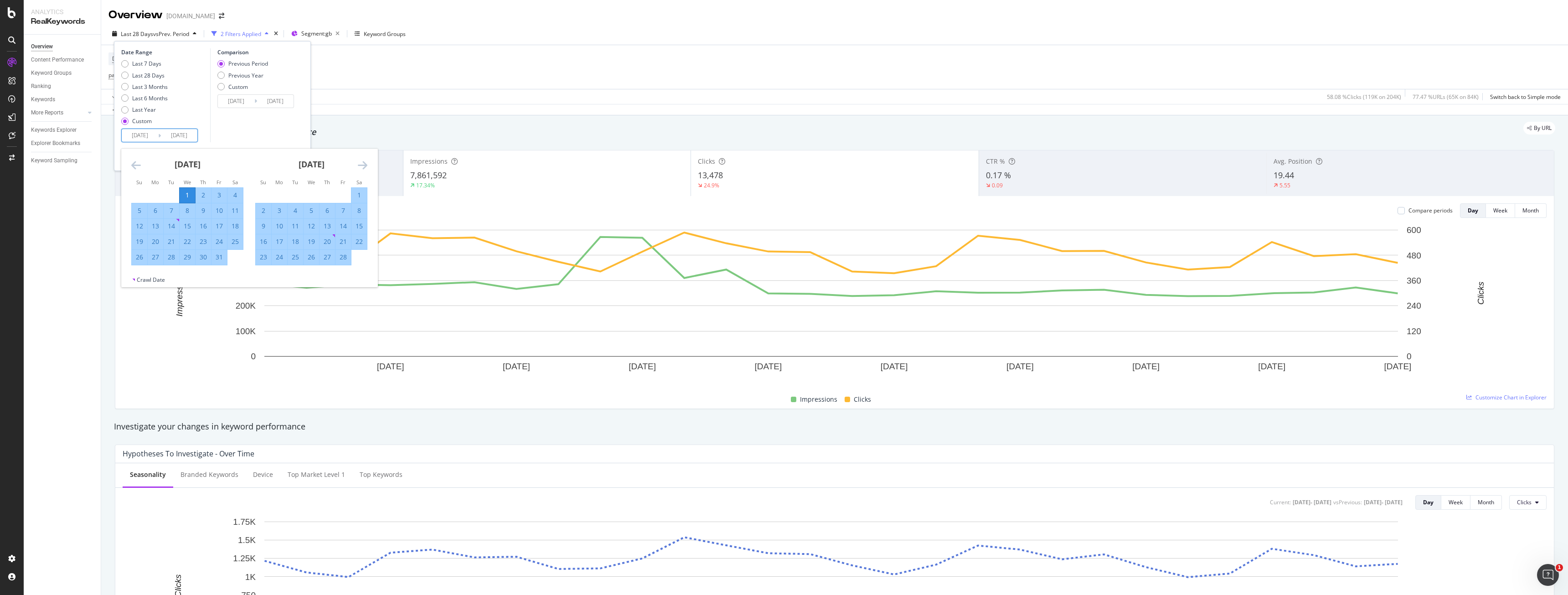
click at [264, 122] on div "Comparison Previous Period Previous Year Custom [DATE] Navigate forward to inte…" at bounding box center [253, 95] width 87 height 94
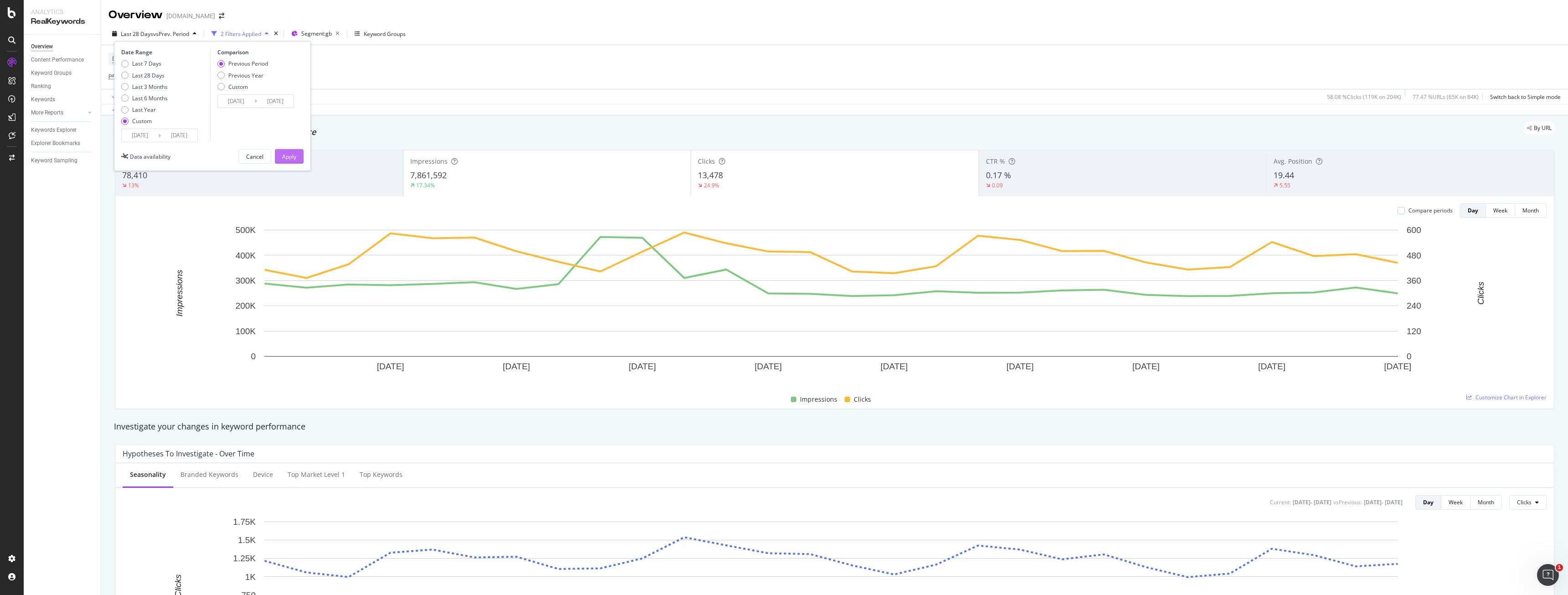
click at [288, 158] on div "Apply" at bounding box center [289, 157] width 14 height 8
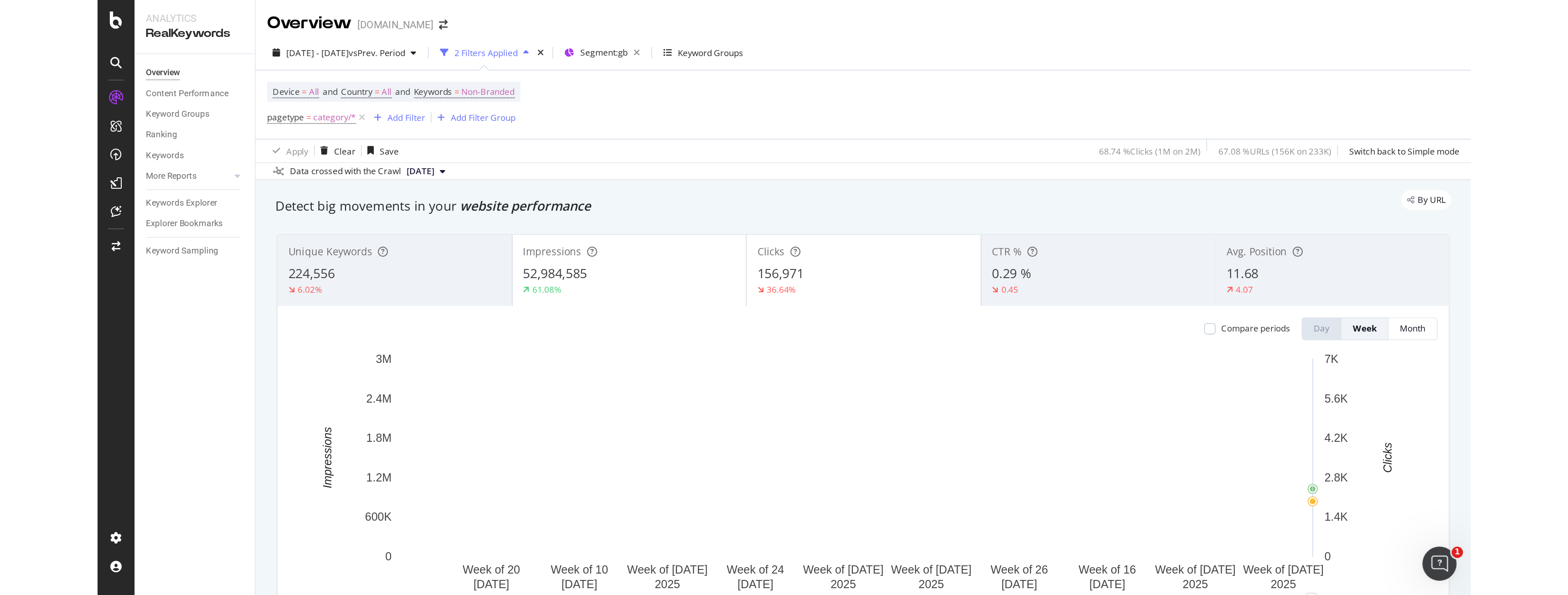
scroll to position [45, 0]
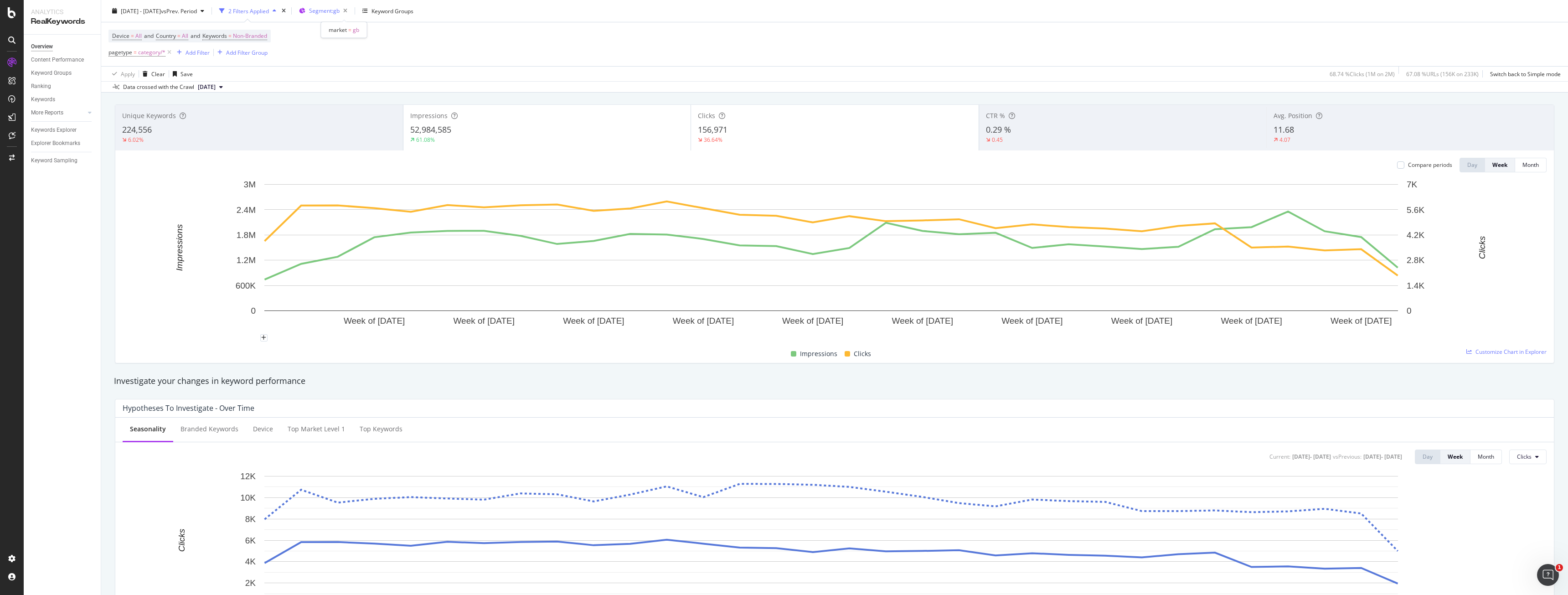
click at [340, 9] on span "Segment: gb" at bounding box center [324, 11] width 30 height 8
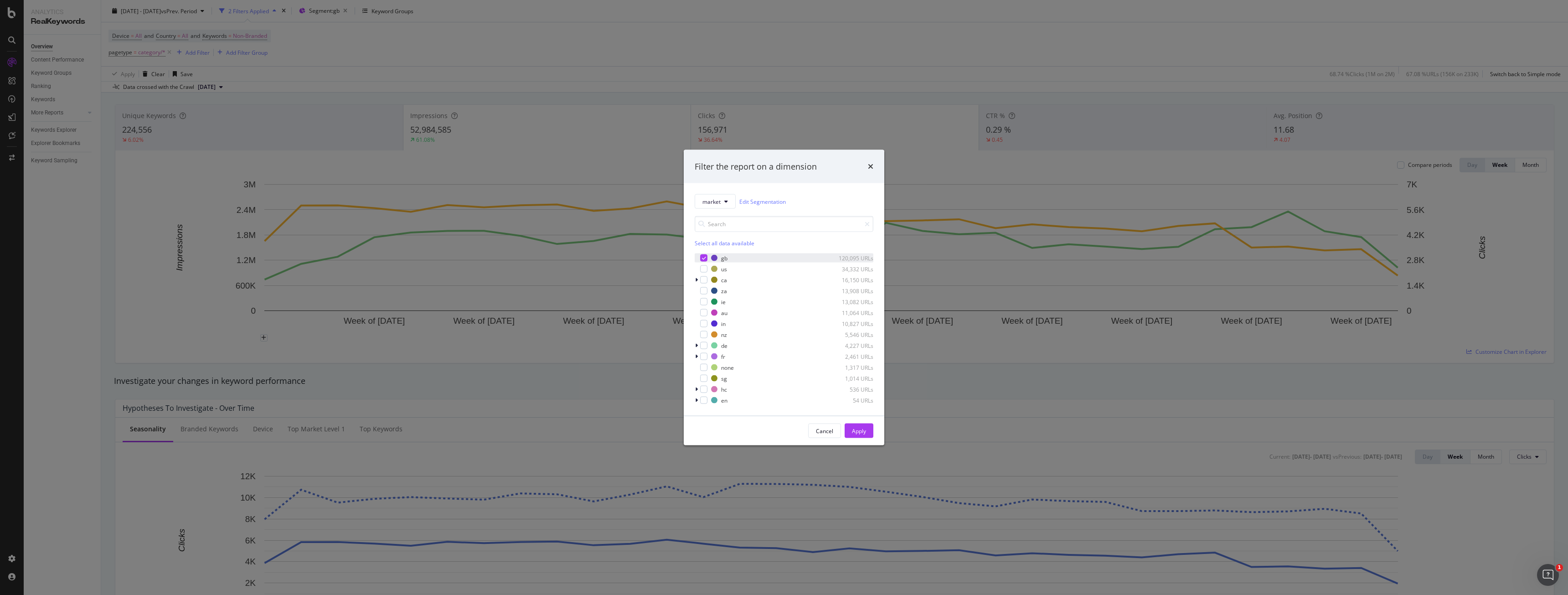
click at [706, 257] on div "modal" at bounding box center [703, 257] width 7 height 7
click at [703, 265] on div "modal" at bounding box center [703, 268] width 7 height 7
click at [856, 433] on div "Apply" at bounding box center [859, 430] width 14 height 8
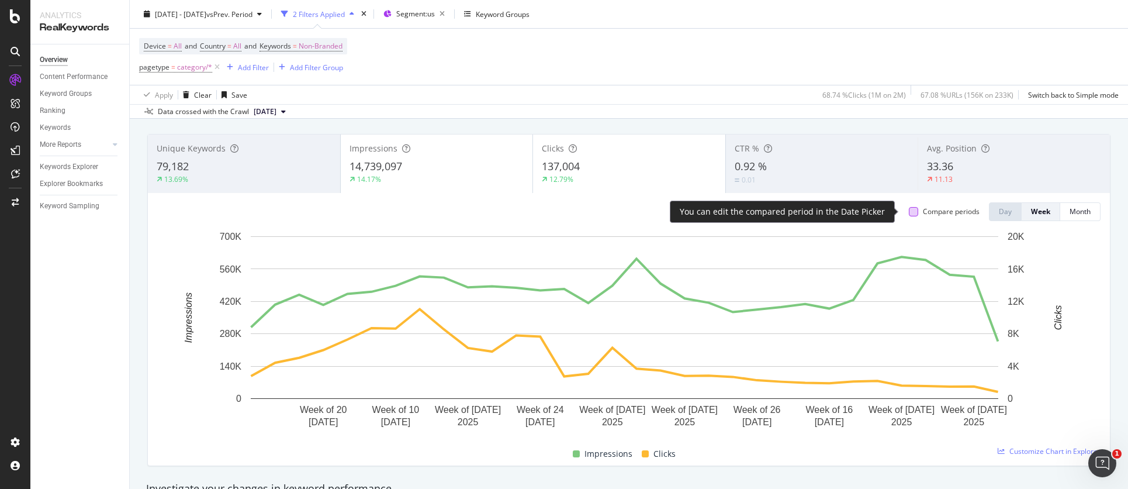
click at [909, 216] on div at bounding box center [913, 211] width 9 height 9
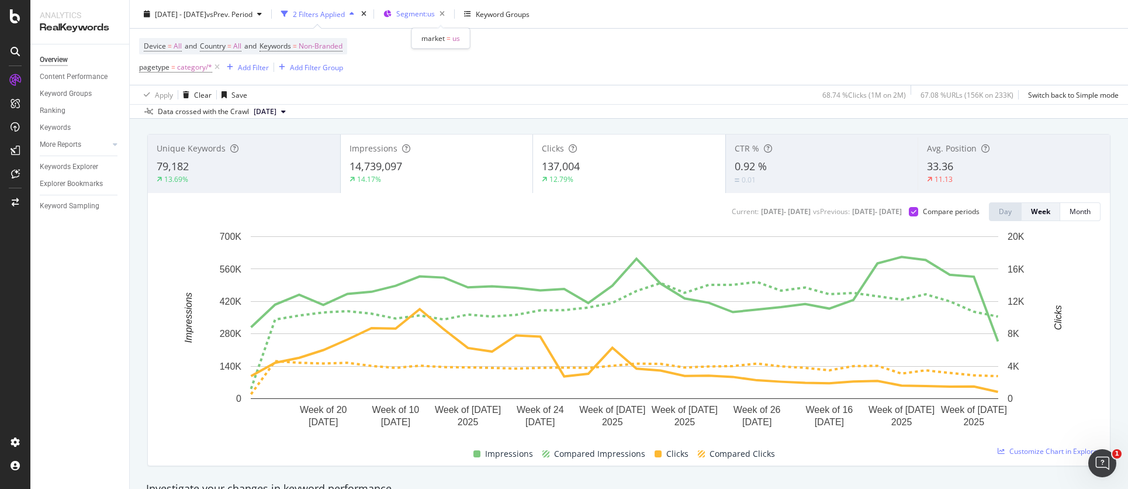
click at [435, 13] on span "Segment: us" at bounding box center [415, 14] width 39 height 10
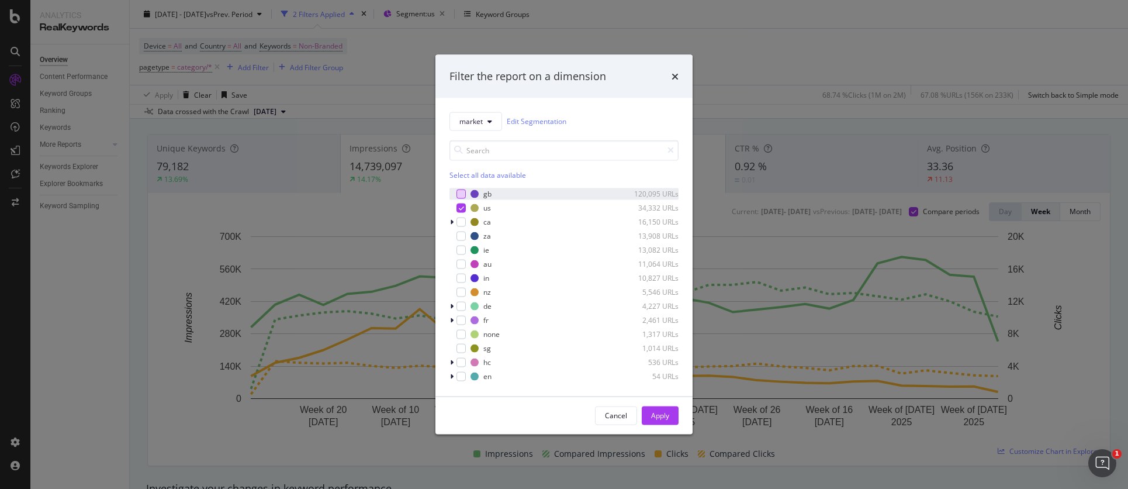
click at [465, 196] on div "modal" at bounding box center [461, 193] width 9 height 9
click at [465, 208] on div "modal" at bounding box center [461, 207] width 9 height 9
click at [656, 410] on div "Apply" at bounding box center [660, 415] width 18 height 10
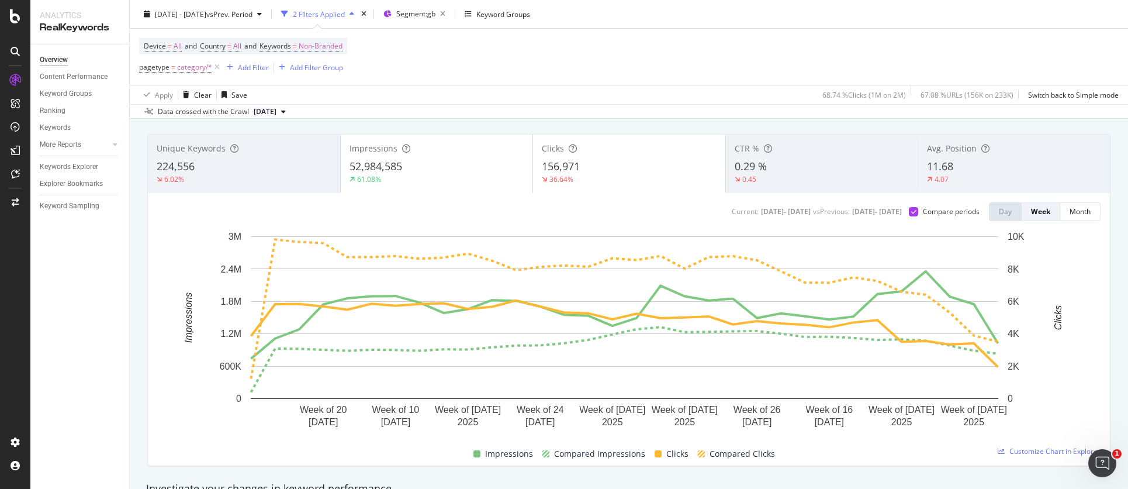
click at [176, 357] on rect "A chart." at bounding box center [624, 331] width 935 height 203
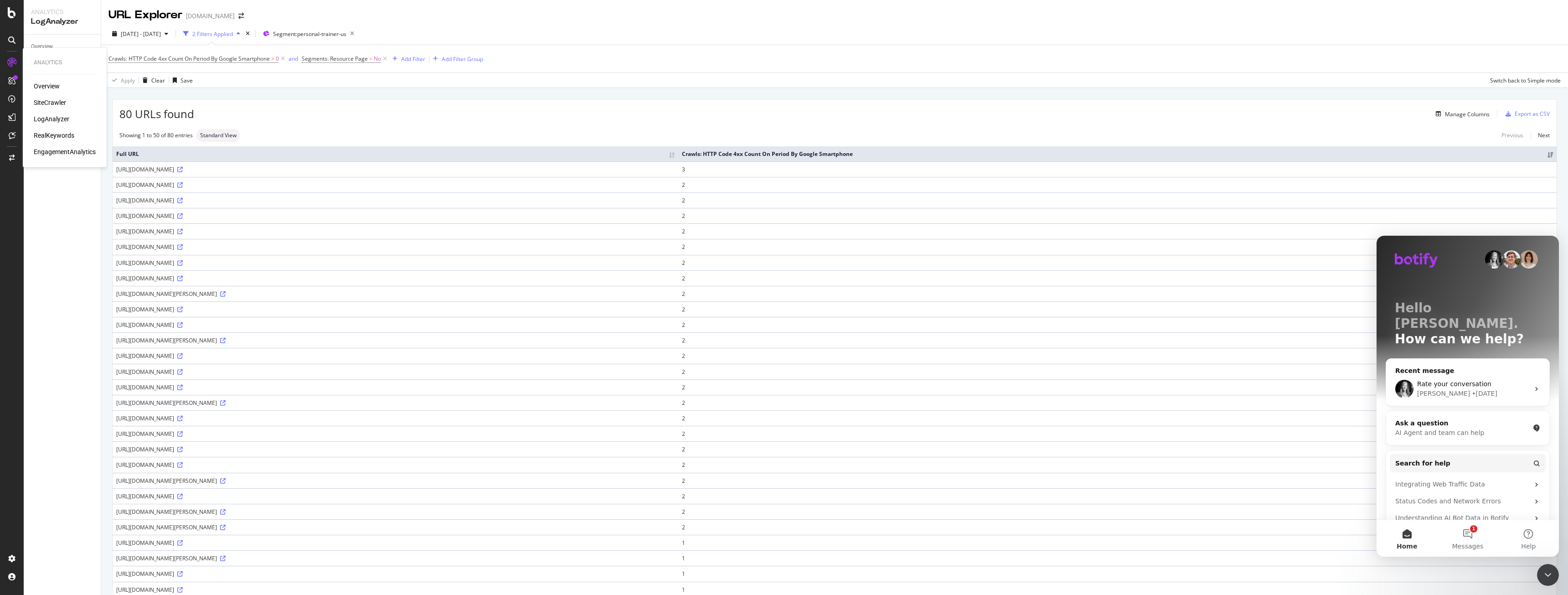
click at [38, 83] on div "Overview" at bounding box center [46, 87] width 26 height 9
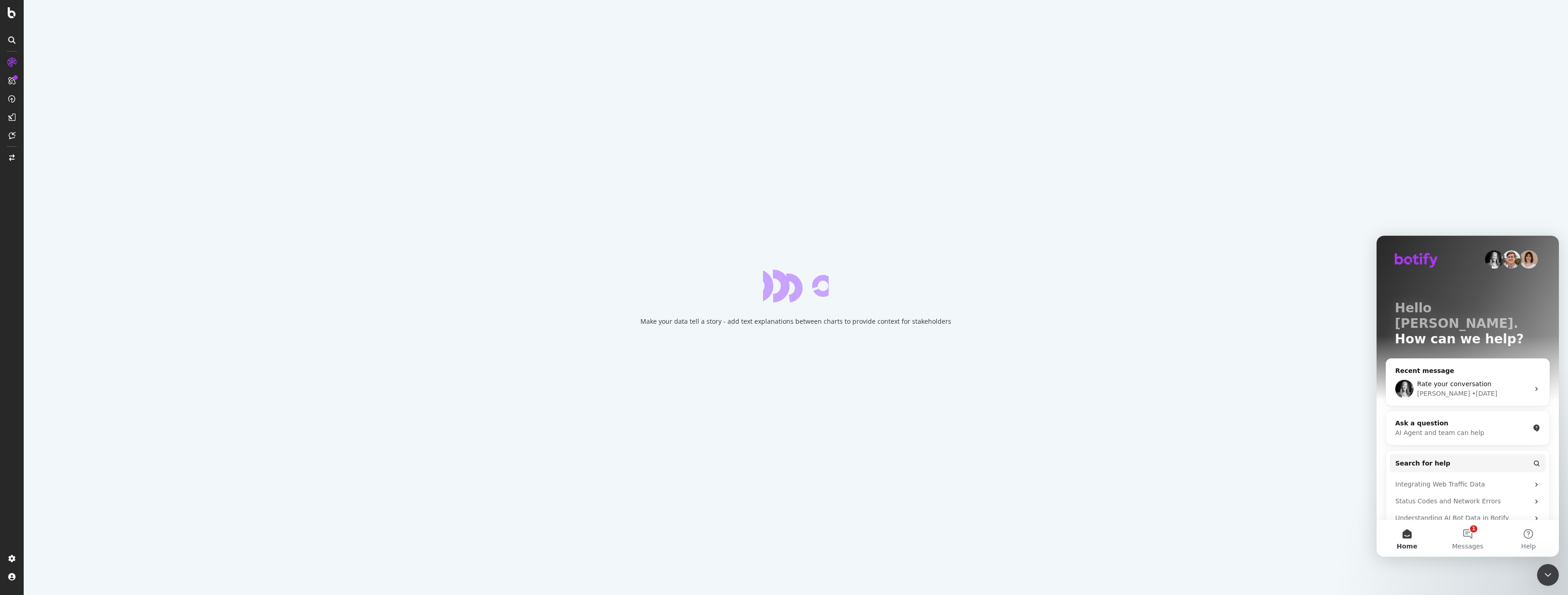
click at [1545, 565] on div "Close Intercom Messenger" at bounding box center [1548, 575] width 22 height 22
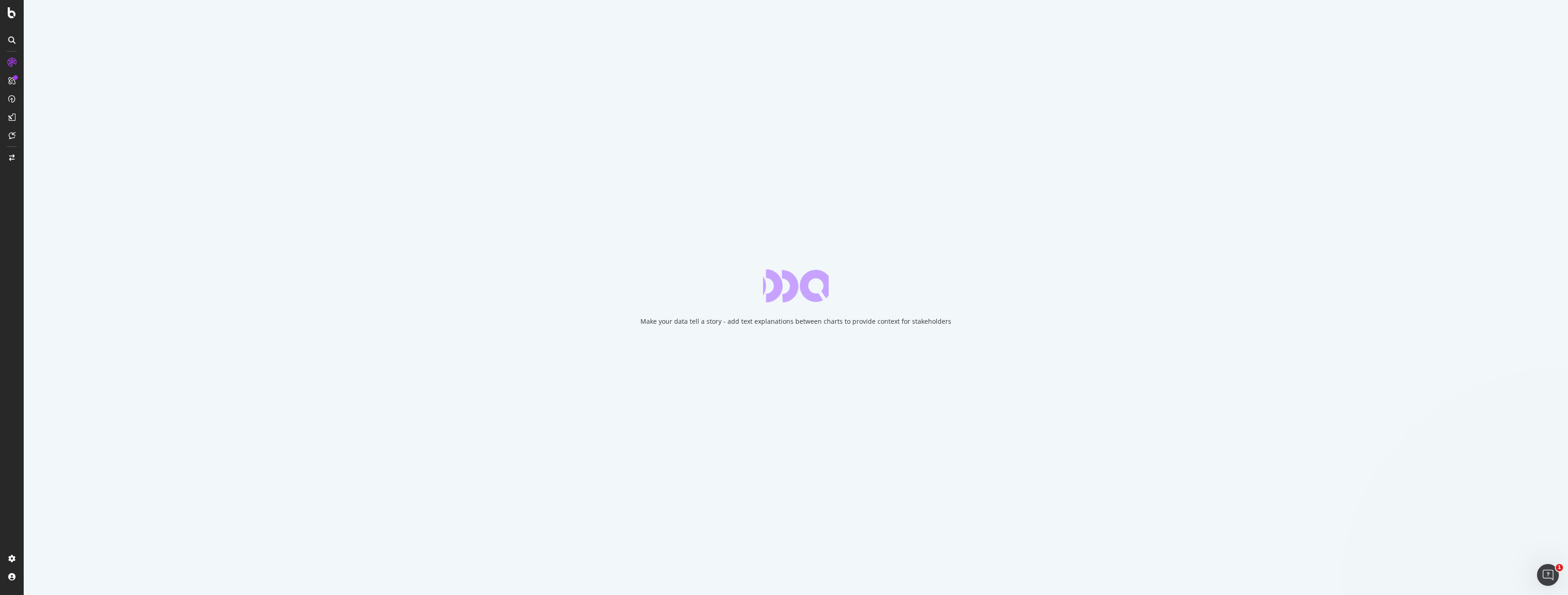
click at [1538, 575] on div "Open Intercom Messenger" at bounding box center [1548, 575] width 30 height 30
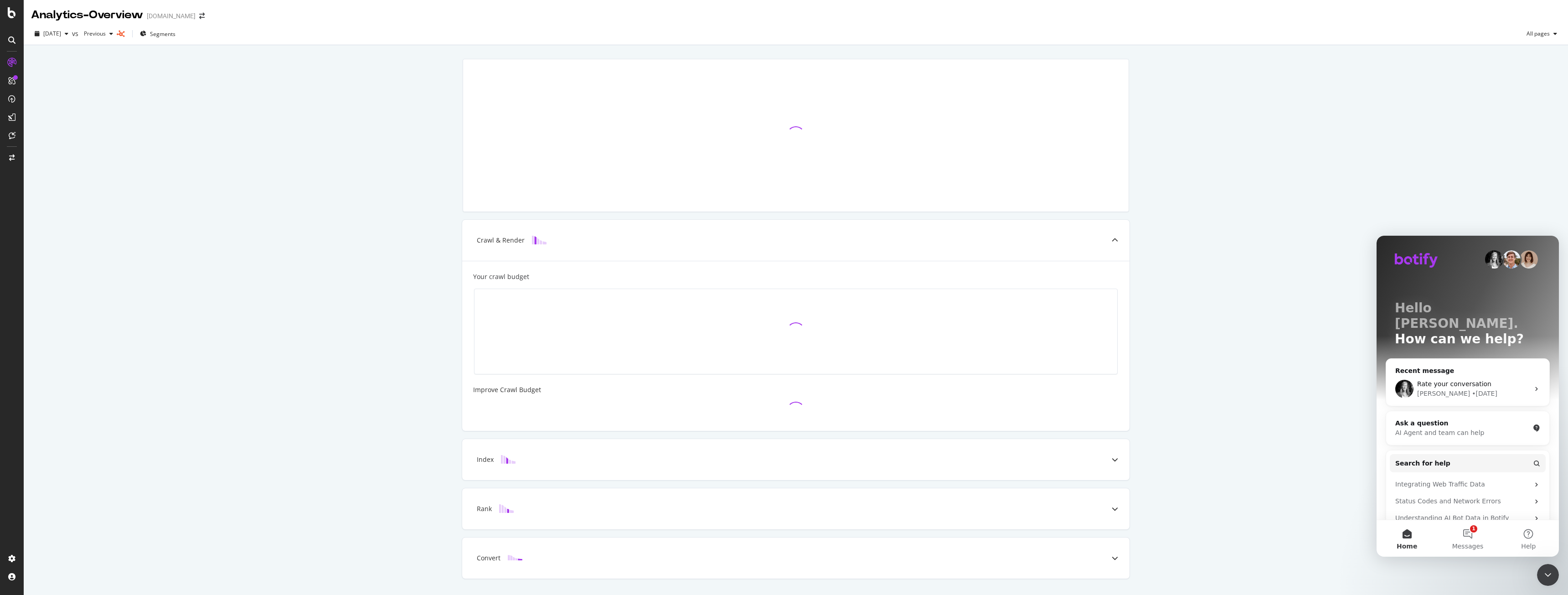
click at [1165, 317] on div "Crawl & Render Your crawl budget Improve Crawl Budget Index Rank Convert" at bounding box center [795, 331] width 1545 height 573
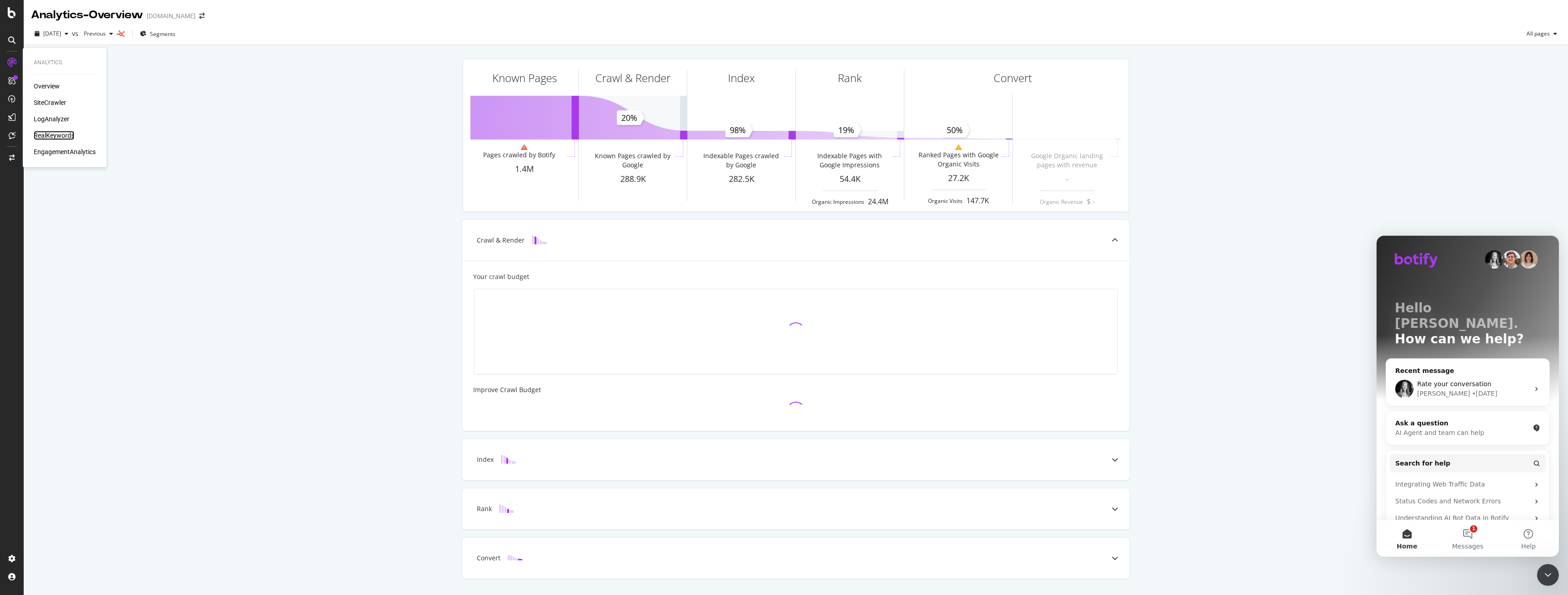
click at [43, 133] on div "RealKeywords" at bounding box center [54, 136] width 41 height 9
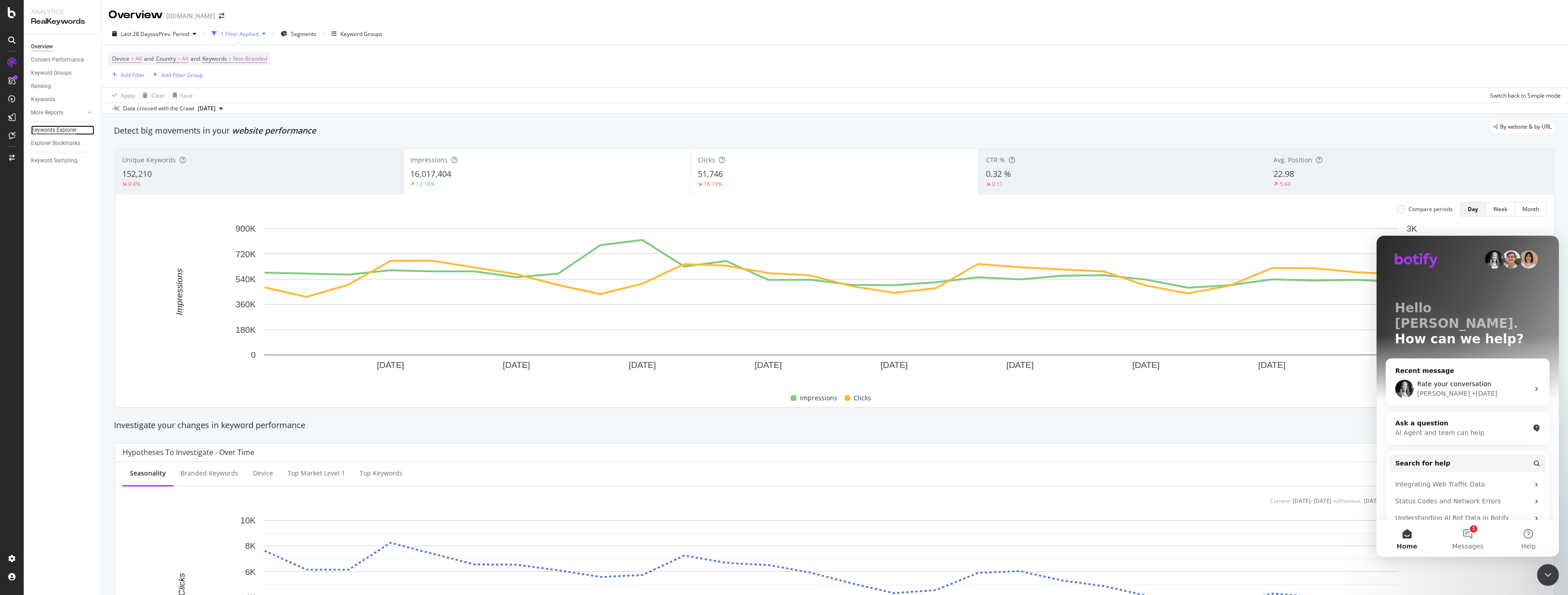
click at [60, 131] on div "Keywords Explorer" at bounding box center [54, 130] width 45 height 9
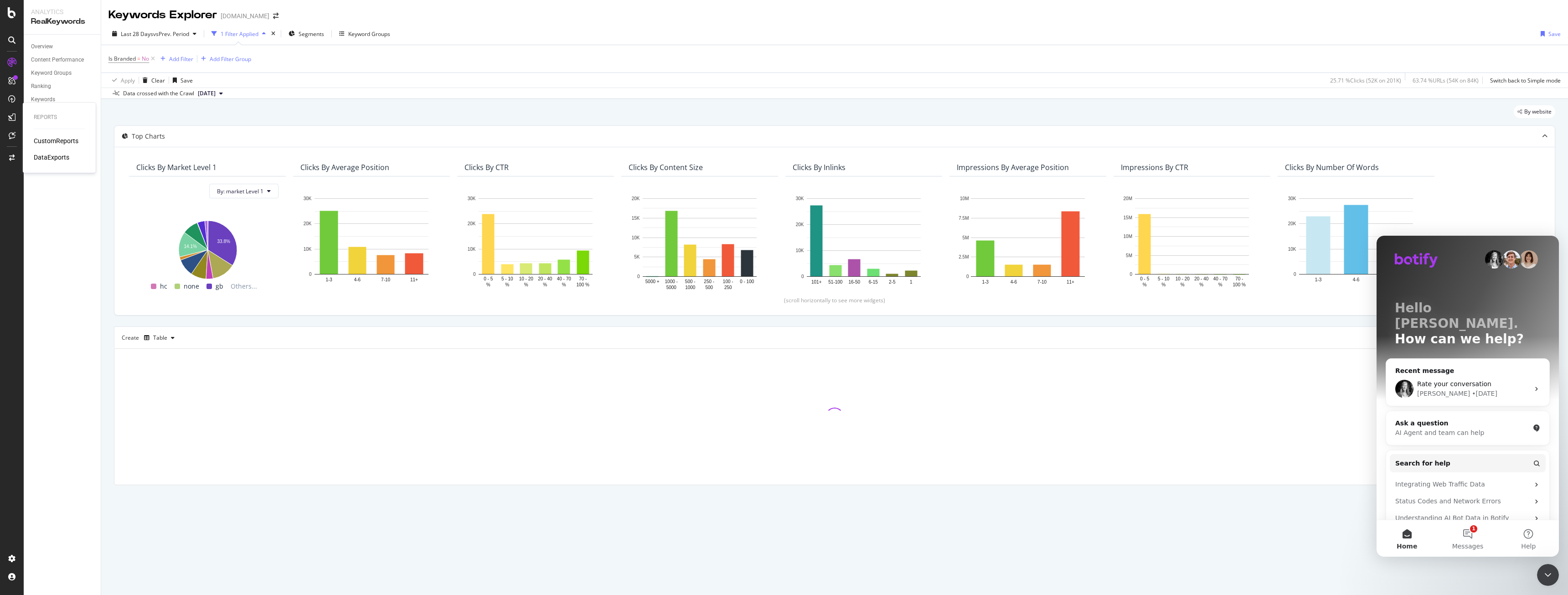
click at [59, 222] on div "Overview Content Performance Keyword Groups Ranking Keywords More Reports Count…" at bounding box center [62, 314] width 77 height 560
click at [74, 147] on div "Explorer Bookmarks" at bounding box center [55, 143] width 49 height 9
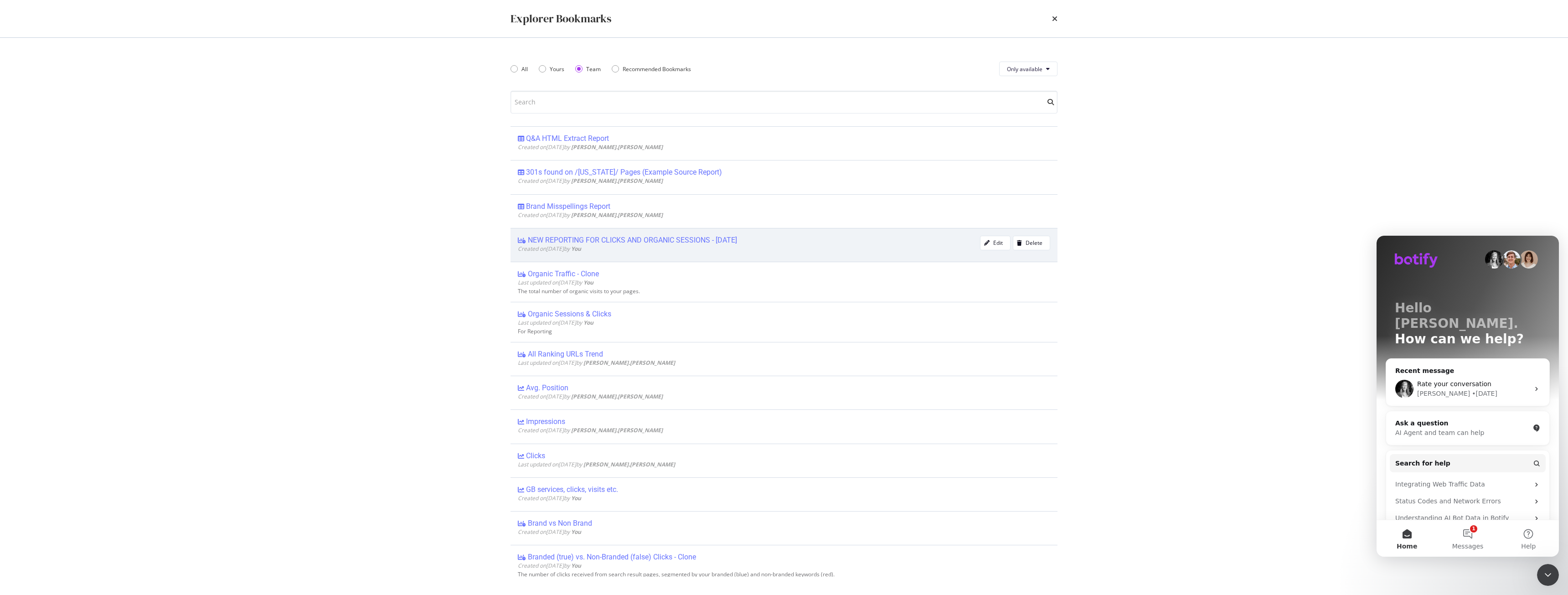
click at [634, 253] on div "NEW REPORTING FOR CLICKS AND ORGANIC SESSIONS - 02/07/25 Created on 2025 Jul 2n…" at bounding box center [749, 245] width 462 height 19
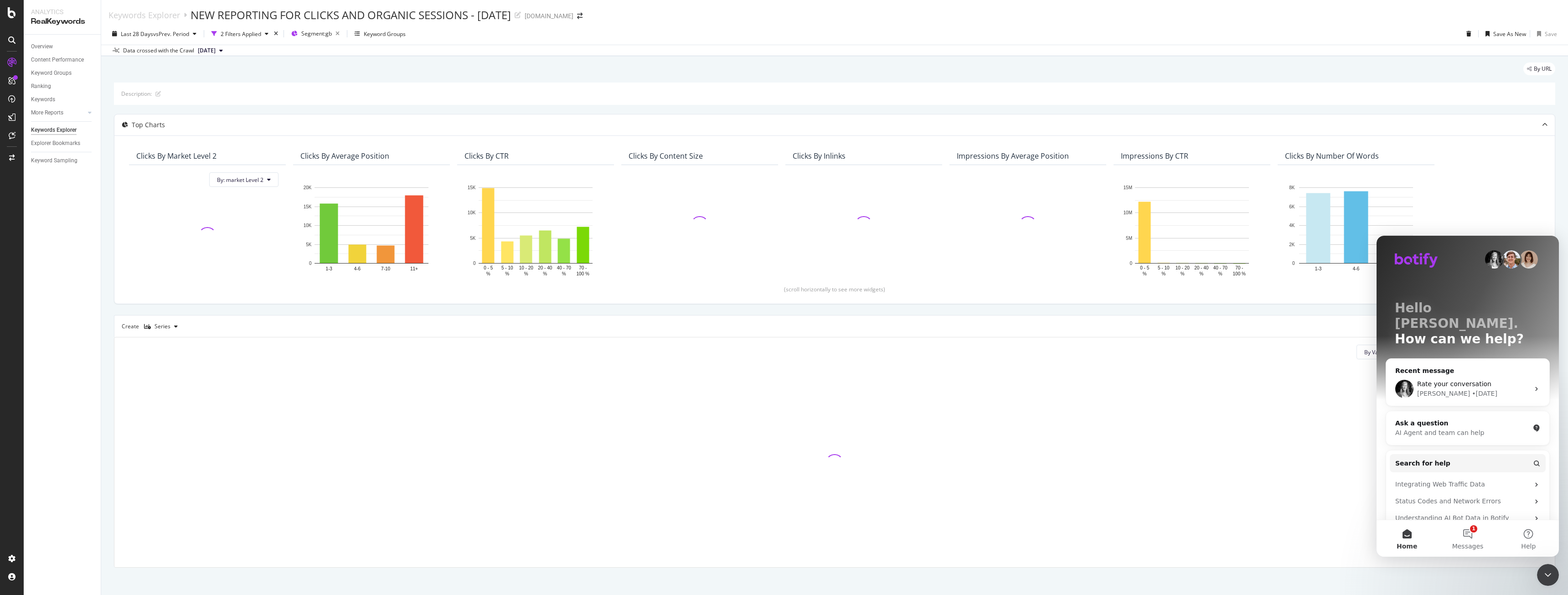
click at [1543, 583] on div "Close Intercom Messenger" at bounding box center [1548, 575] width 22 height 22
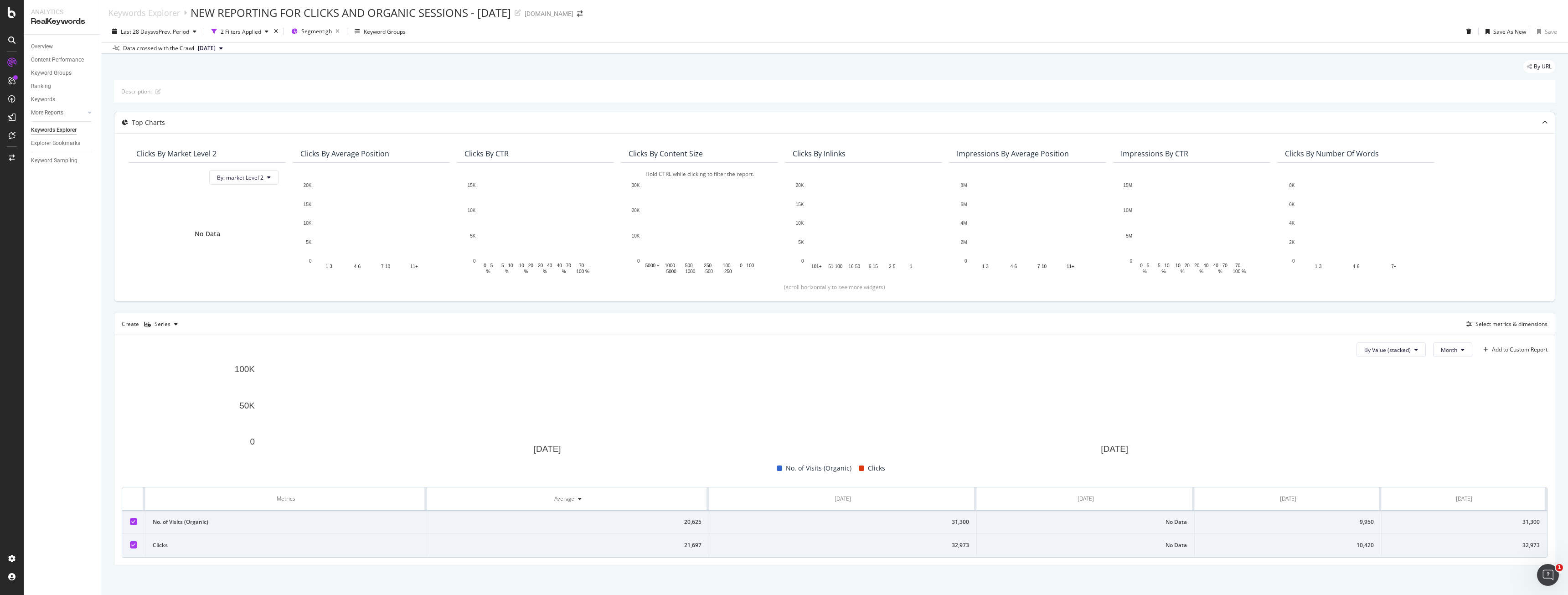
scroll to position [5, 0]
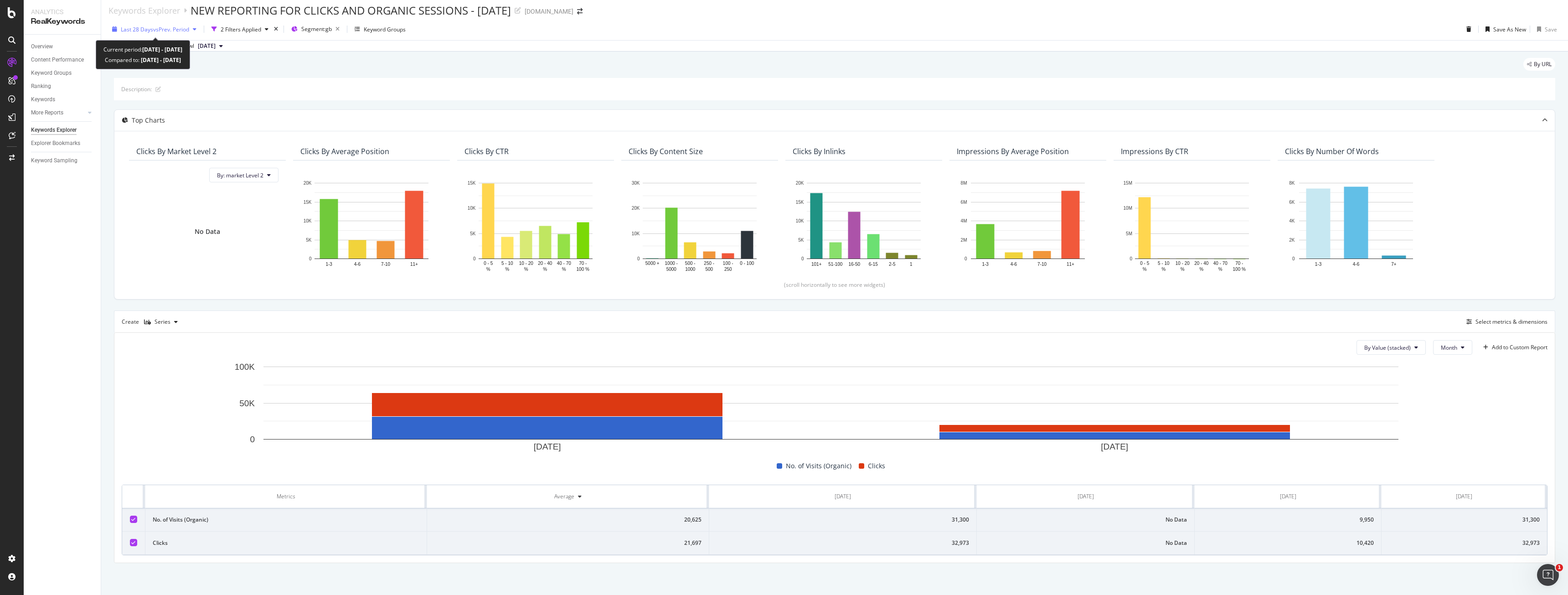
click at [179, 34] on div "Last 28 Days vs Prev. Period" at bounding box center [154, 30] width 92 height 14
click at [136, 133] on input "[DATE]" at bounding box center [140, 131] width 37 height 12
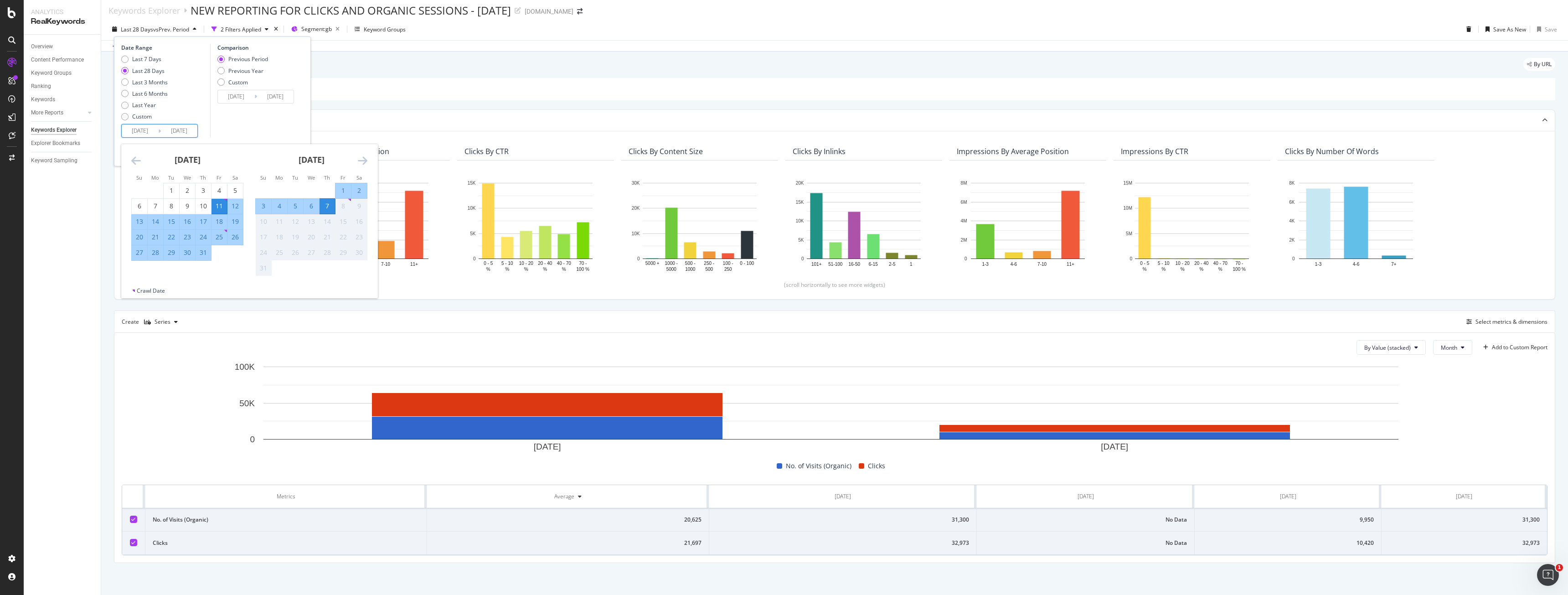
click at [139, 160] on icon "Move backward to switch to the previous month." at bounding box center [136, 161] width 9 height 11
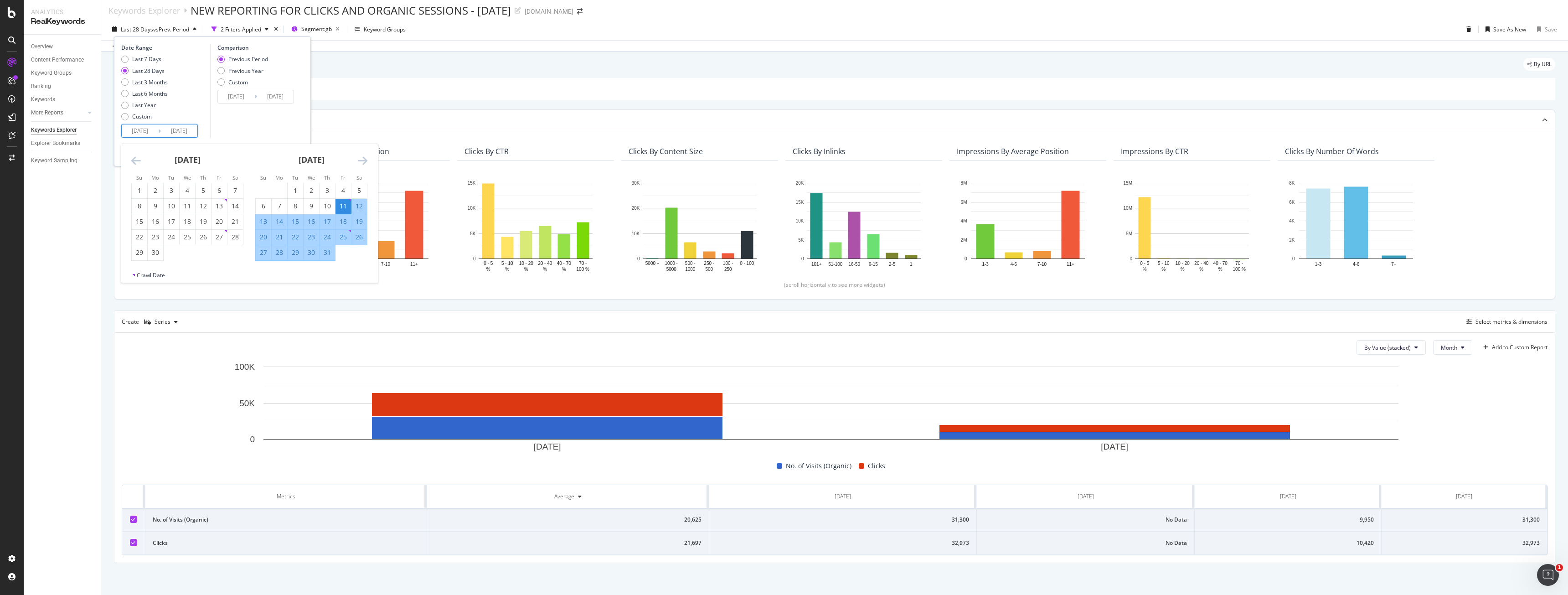
click at [139, 160] on icon "Move backward to switch to the previous month." at bounding box center [136, 161] width 9 height 11
click at [138, 158] on icon "Move backward to switch to the previous month." at bounding box center [136, 161] width 9 height 11
click at [138, 158] on icon "Move backward to switch to the previous month." at bounding box center [136, 161] width 9 height 11
click at [138, 157] on icon "Move backward to switch to the previous month." at bounding box center [136, 161] width 9 height 11
click at [138, 156] on icon "Move backward to switch to the previous month." at bounding box center [136, 161] width 9 height 11
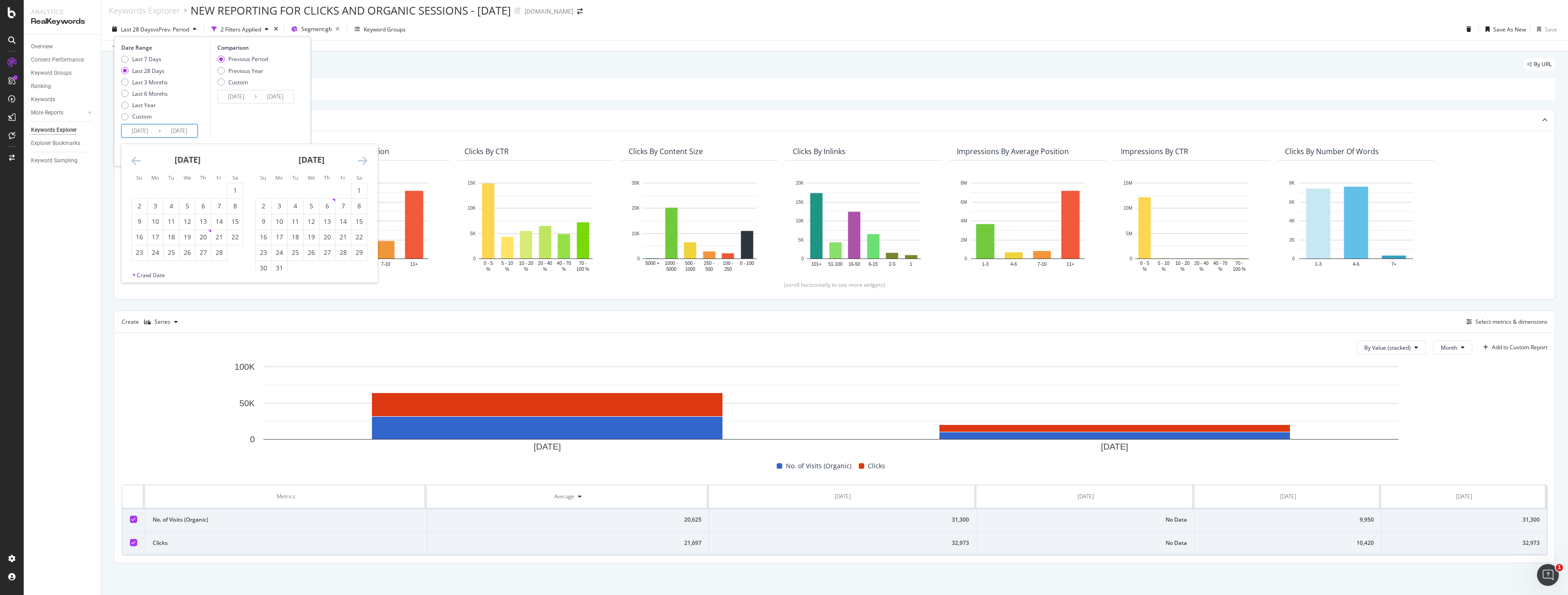
click at [138, 156] on icon "Move backward to switch to the previous month." at bounding box center [136, 161] width 9 height 11
click at [138, 158] on icon "Move backward to switch to the previous month." at bounding box center [136, 161] width 9 height 11
click at [137, 158] on icon "Move backward to switch to the previous month." at bounding box center [136, 161] width 9 height 11
click at [370, 160] on div "November 2024 1 2 3 4 5 6 7 8 9 10 11 12 13 14 15 16 17 18 19 20 21 22 23 24 25…" at bounding box center [311, 203] width 124 height 117
click at [364, 161] on icon "Move forward to switch to the next month." at bounding box center [363, 161] width 9 height 11
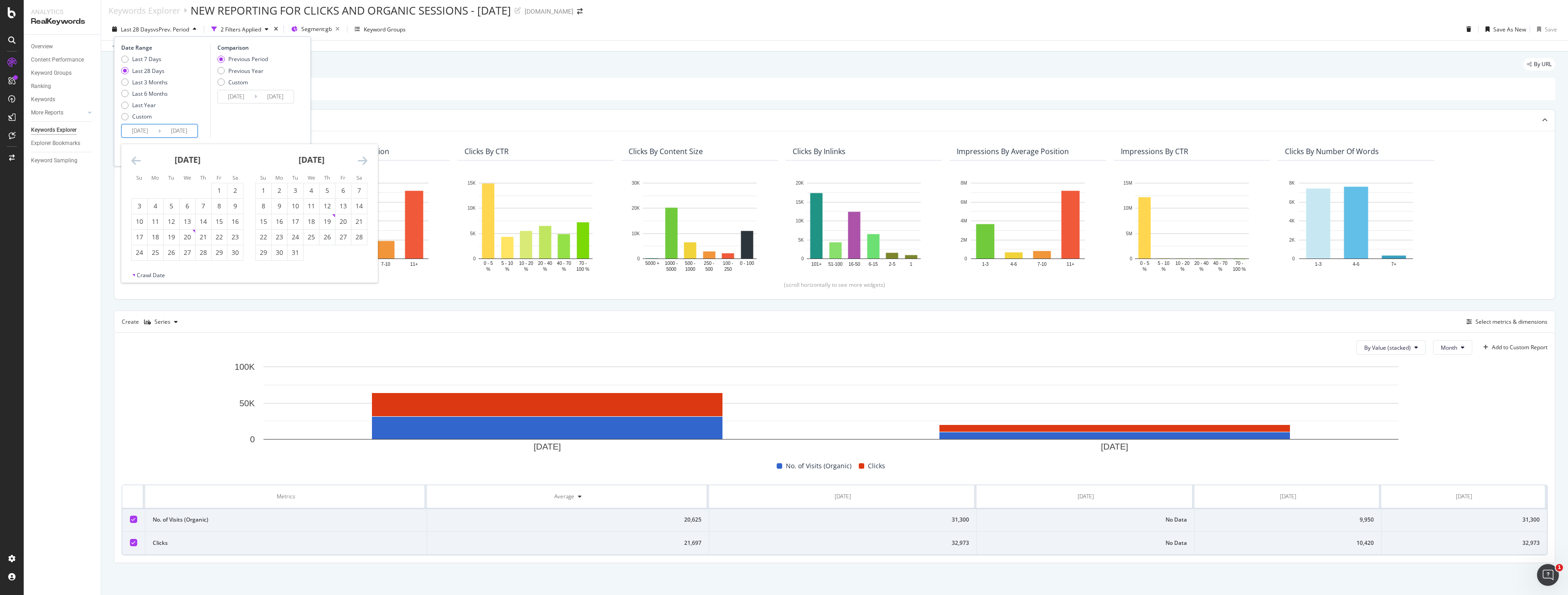
click at [364, 161] on icon "Move forward to switch to the next month." at bounding box center [363, 161] width 9 height 11
click at [307, 193] on div "1" at bounding box center [311, 191] width 16 height 9
type input "[DATE]"
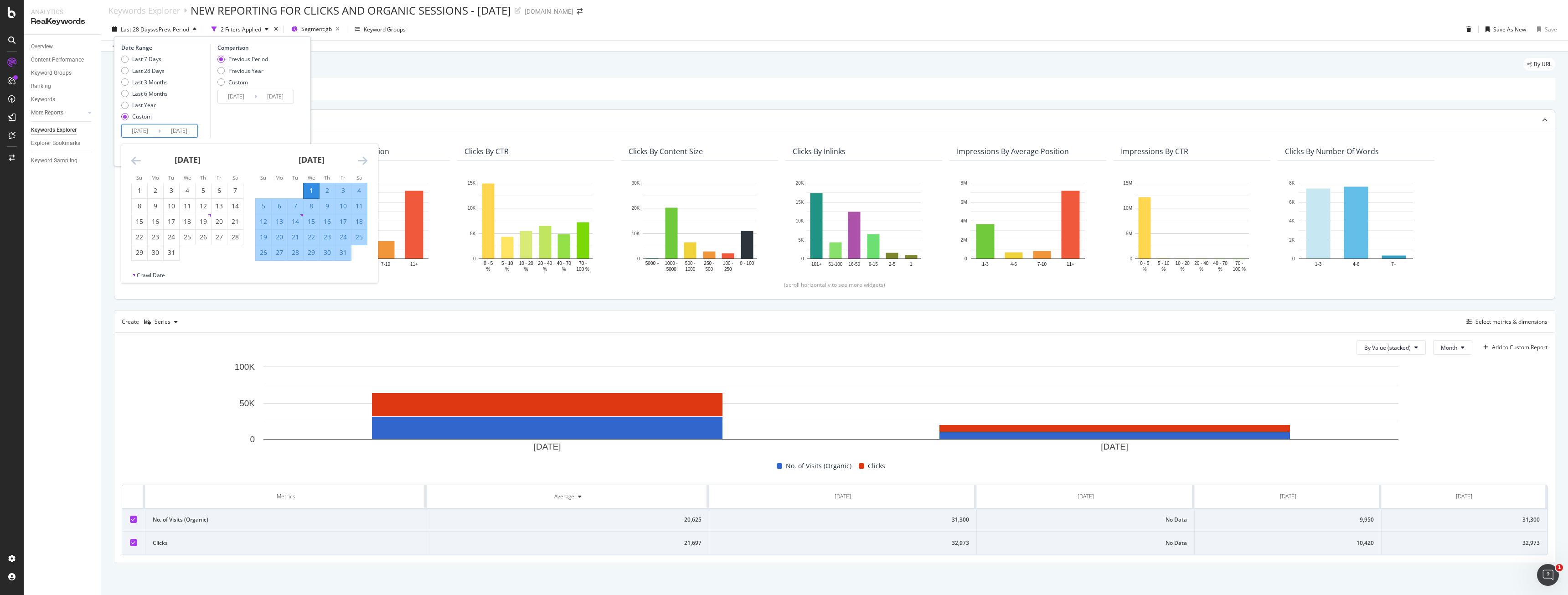
click at [455, 123] on div "Top Charts" at bounding box center [816, 120] width 1404 height 9
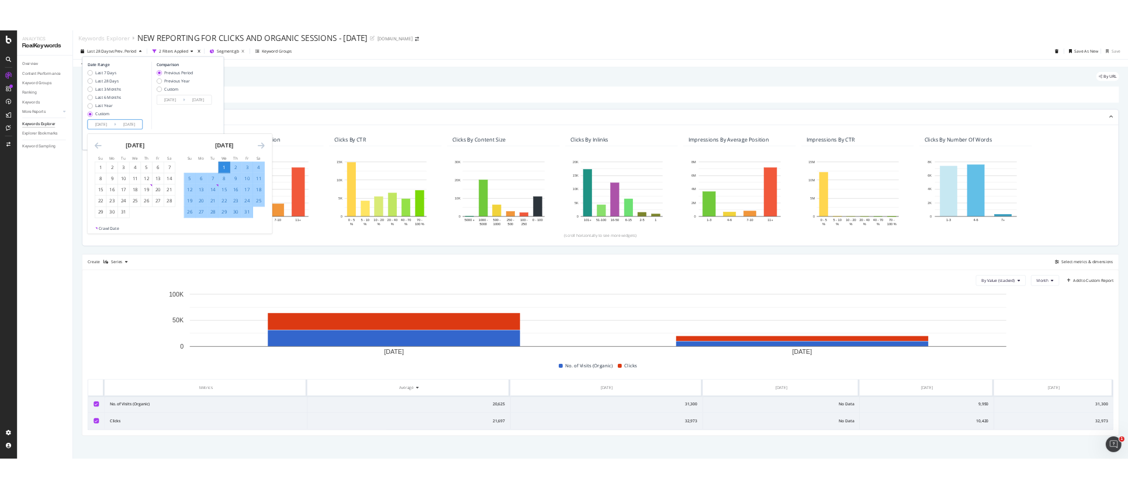
scroll to position [0, 0]
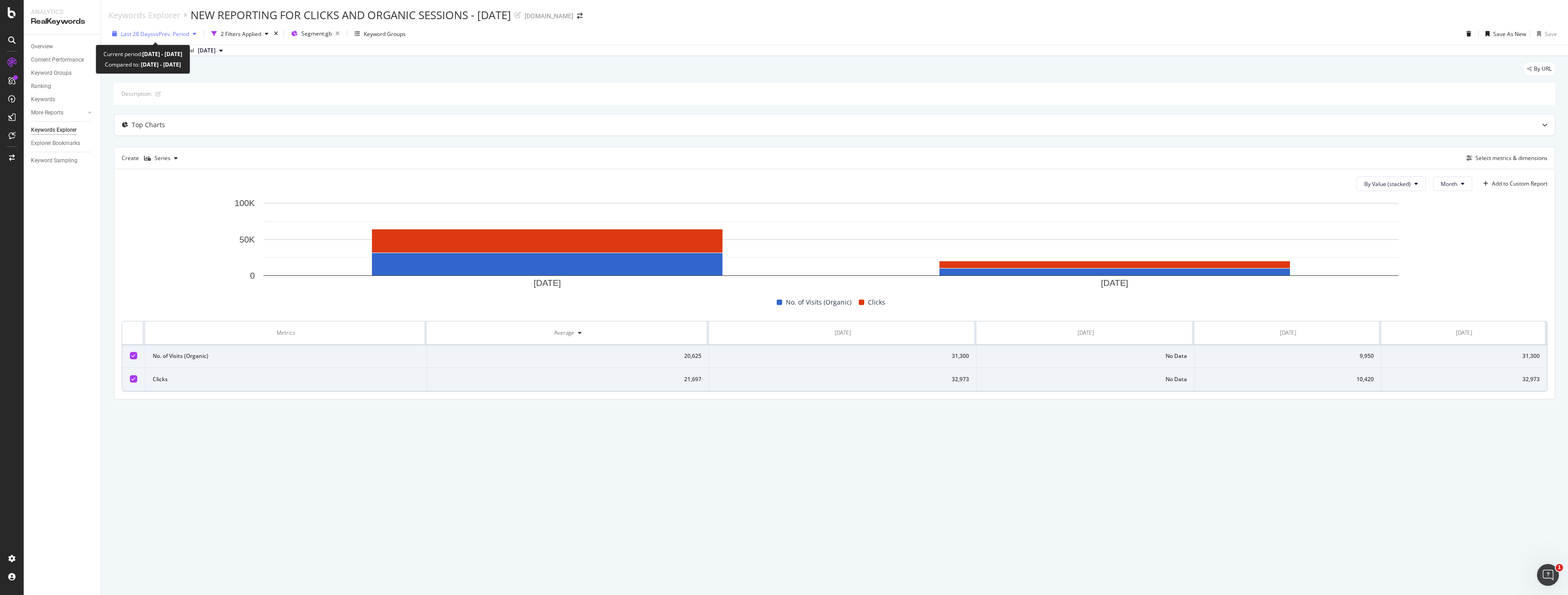
click at [164, 37] on span "vs Prev. Period" at bounding box center [171, 34] width 36 height 8
click at [144, 133] on input "[DATE]" at bounding box center [140, 135] width 37 height 12
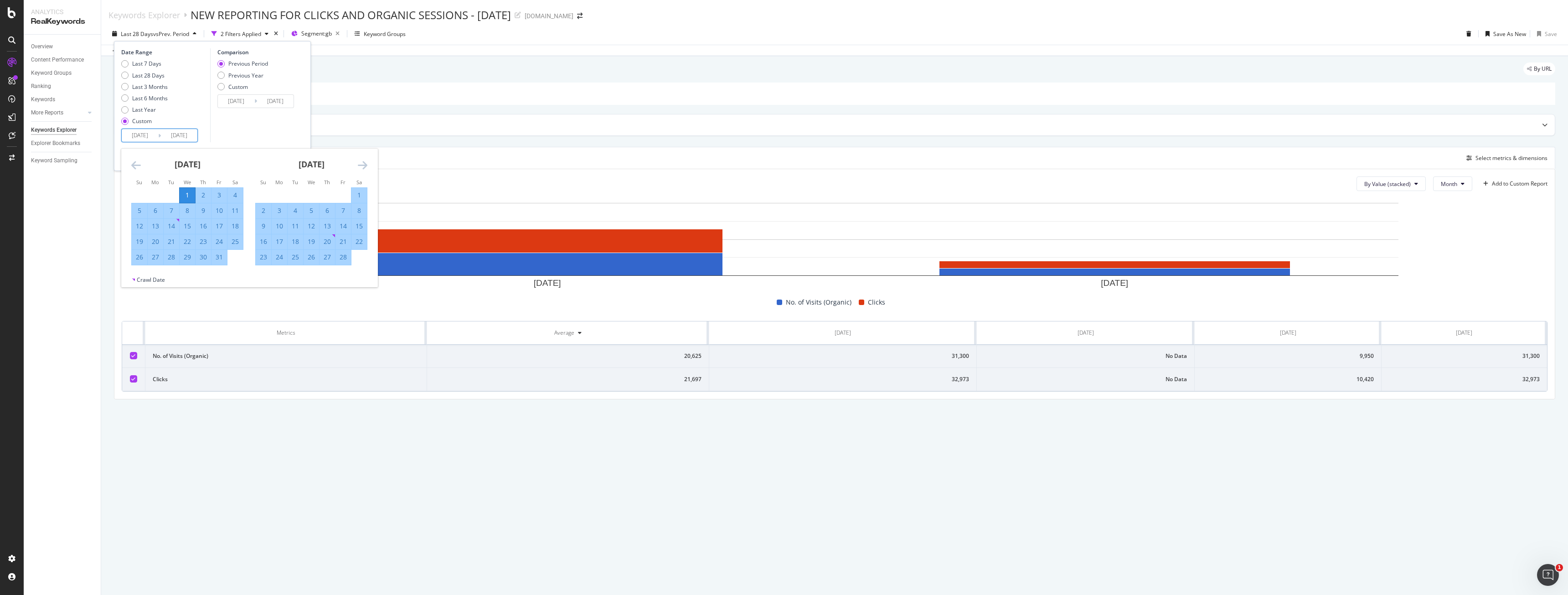
click at [236, 128] on div "Comparison Previous Period Previous Year Custom [DATE] Navigate forward to inte…" at bounding box center [253, 95] width 87 height 94
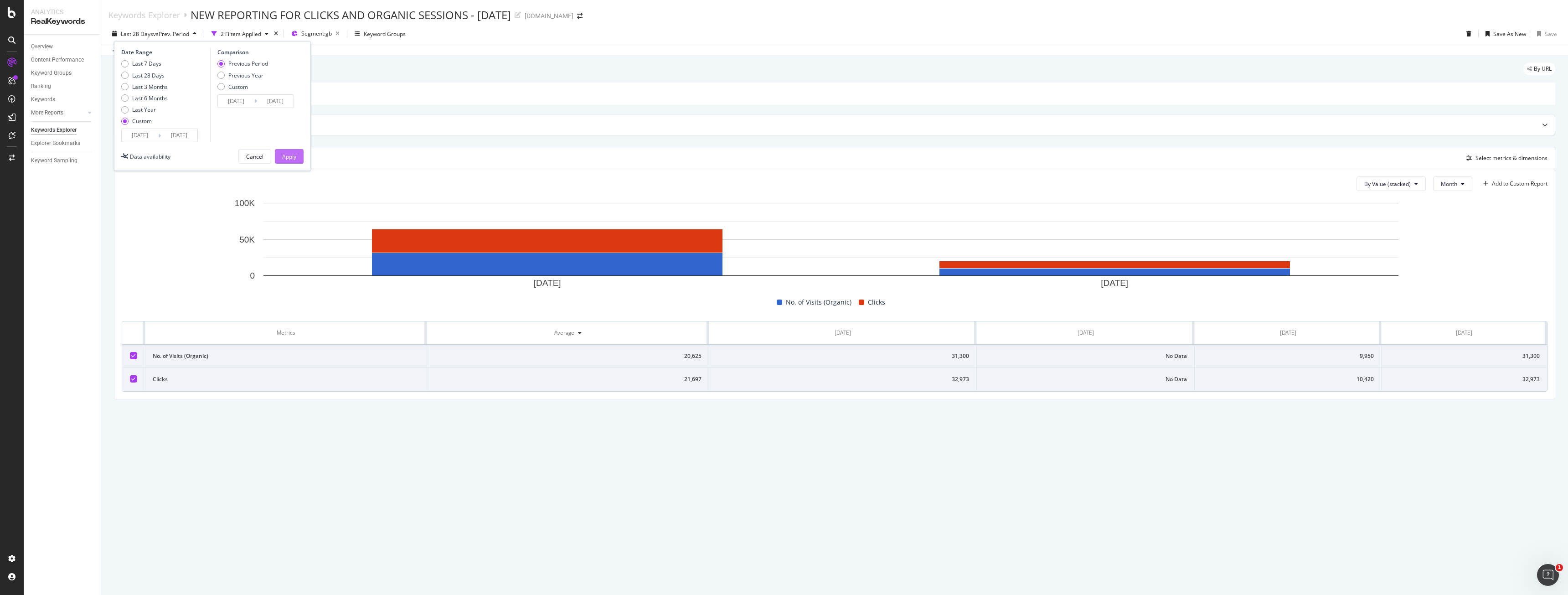
click at [280, 154] on button "Apply" at bounding box center [289, 156] width 29 height 15
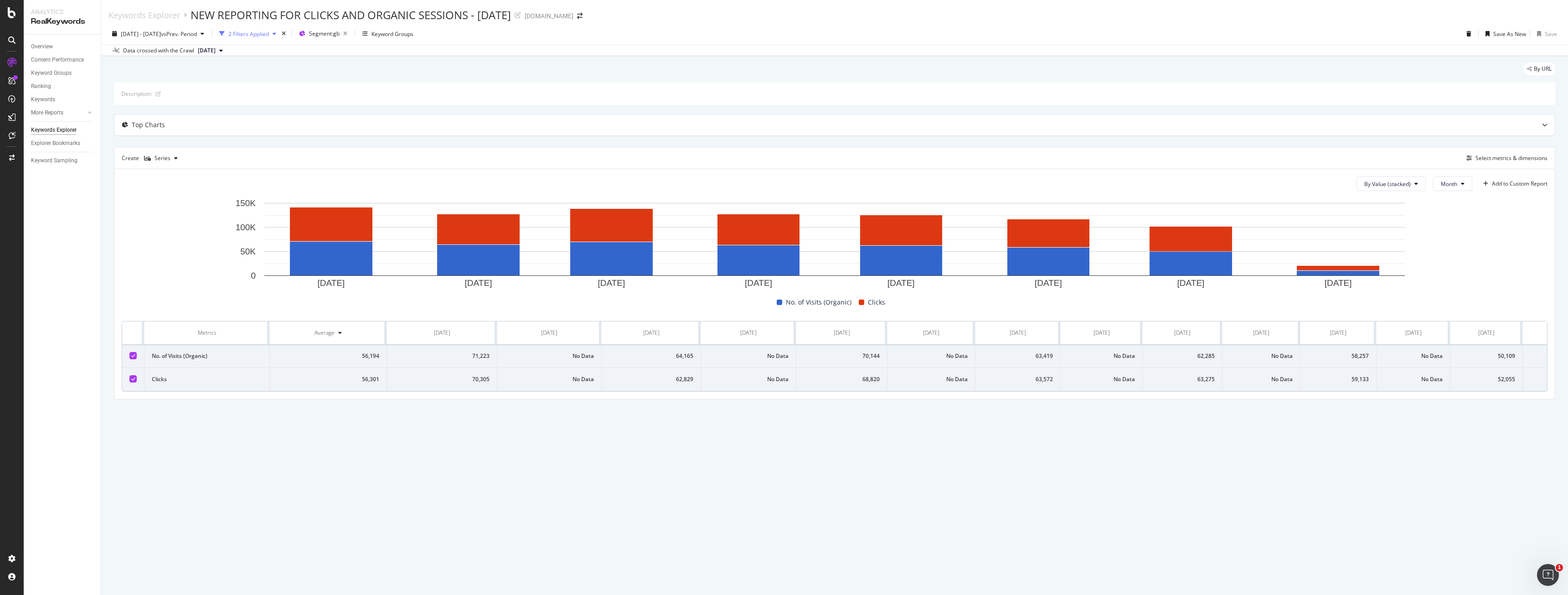
click at [256, 34] on div "2 Filters Applied" at bounding box center [249, 34] width 41 height 8
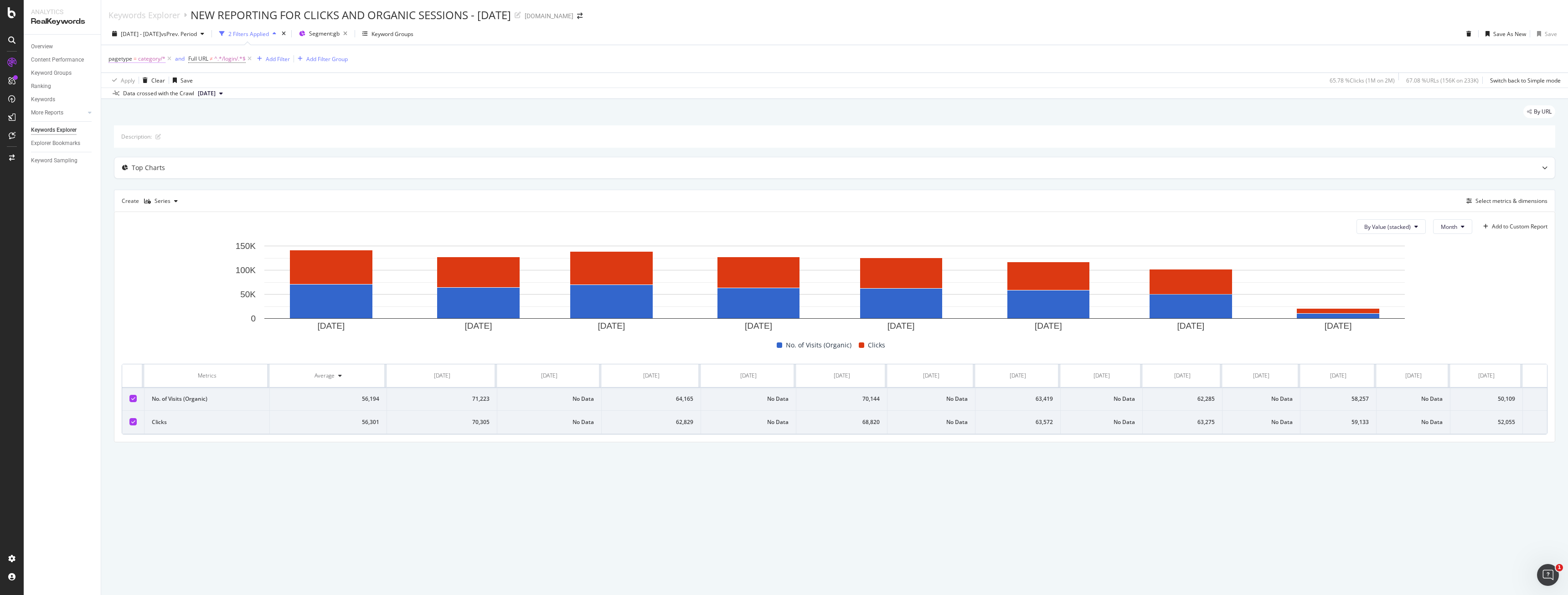
click at [126, 56] on span "pagetype" at bounding box center [120, 58] width 23 height 8
click at [136, 83] on div "Equal" at bounding box center [166, 80] width 101 height 15
drag, startPoint x: 469, startPoint y: 106, endPoint x: 476, endPoint y: 107, distance: 7.1
click at [476, 107] on div "By URL" at bounding box center [834, 115] width 1442 height 20
click at [438, 88] on div "Data crossed with the Crawl 2025 Aug. 7th" at bounding box center [834, 93] width 1467 height 11
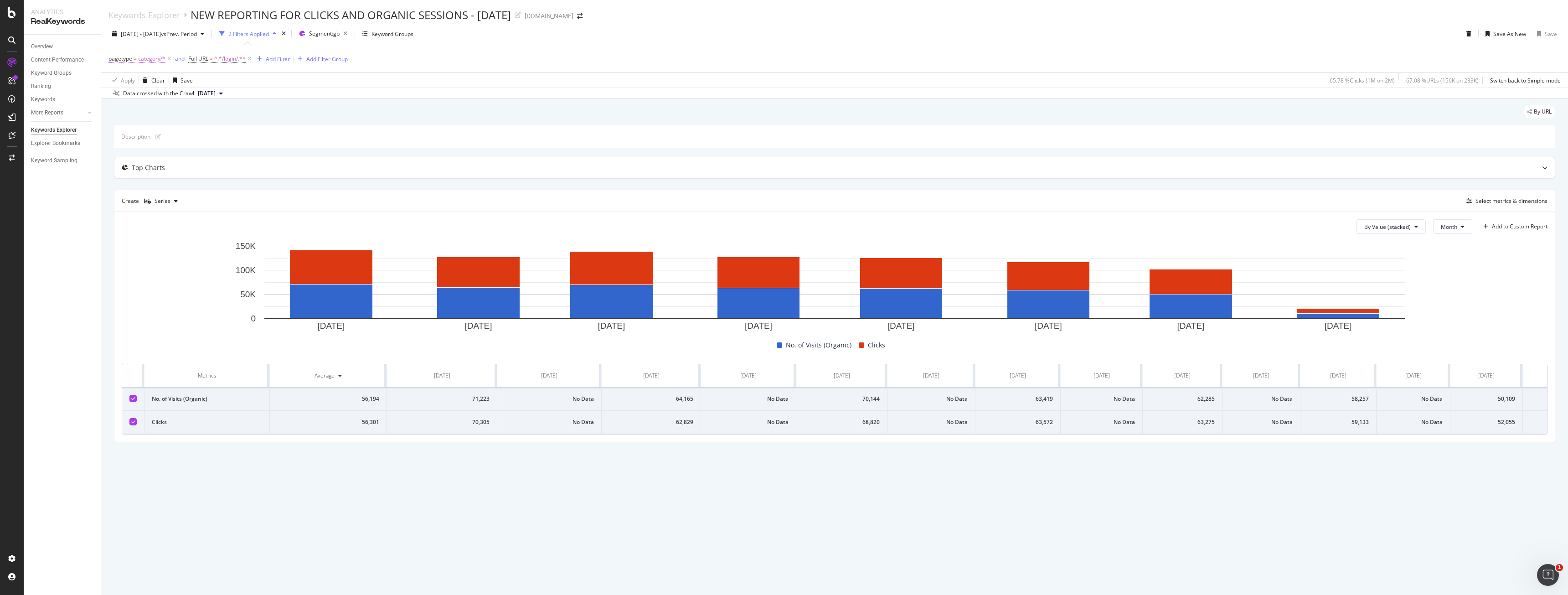
click at [143, 55] on span "category/*" at bounding box center [151, 58] width 27 height 12
click at [136, 96] on span "category" at bounding box center [128, 97] width 23 height 8
click at [120, 114] on div "category 157,388 URLS Select" at bounding box center [168, 115] width 97 height 9
click at [204, 115] on span "Select" at bounding box center [200, 115] width 16 height 8
click at [466, 98] on div "Data crossed with the Crawl 2025 Aug. 7th" at bounding box center [834, 93] width 1467 height 11
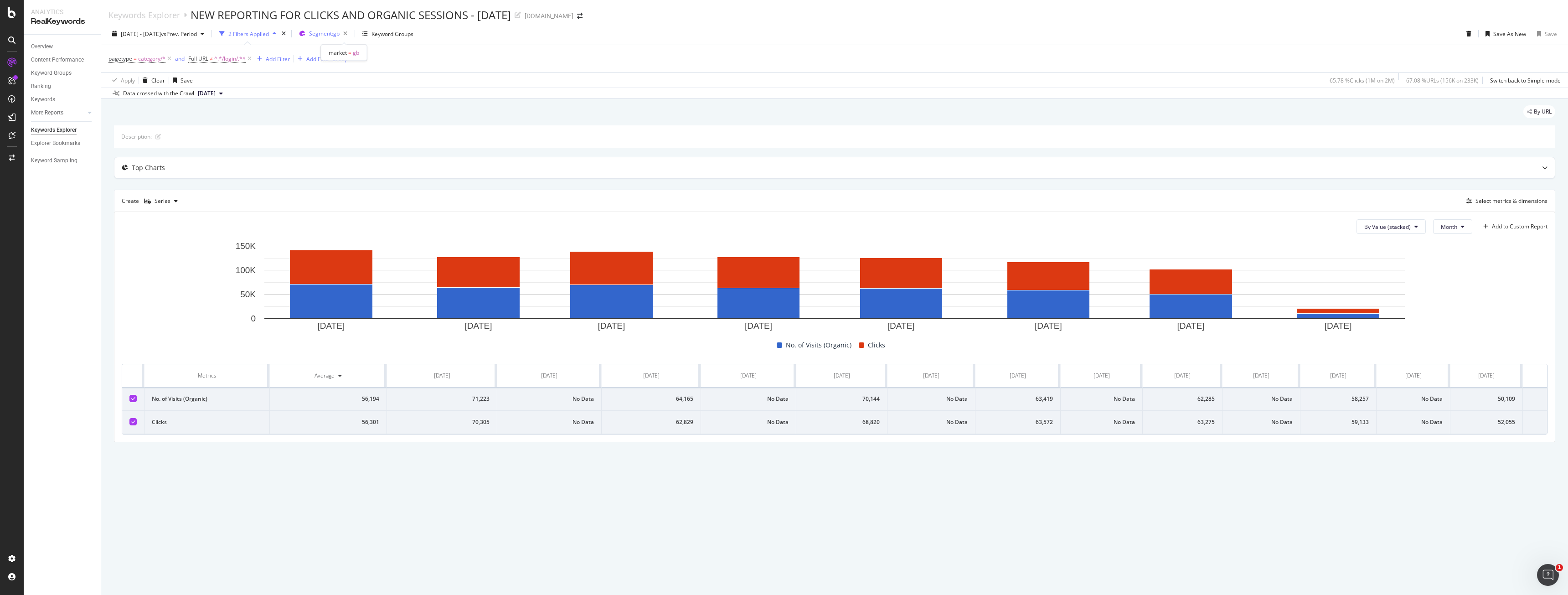
click at [338, 35] on span "Segment: gb" at bounding box center [324, 34] width 30 height 8
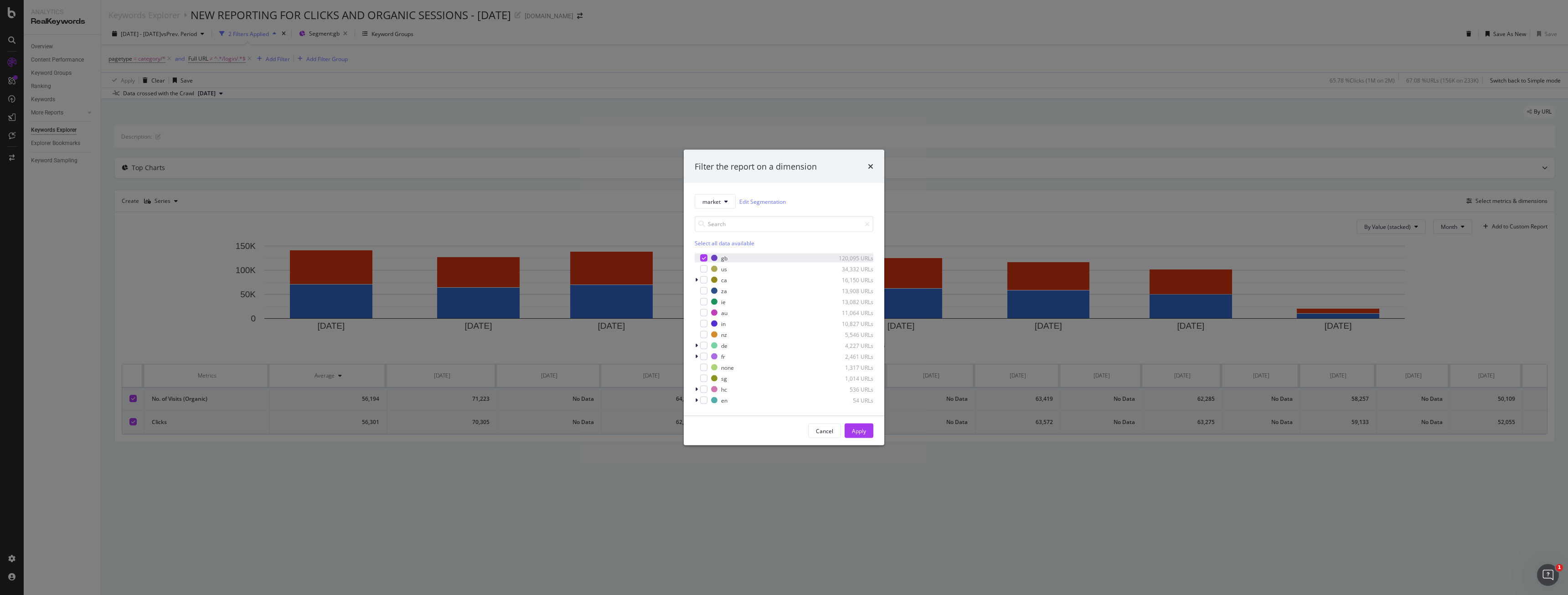
click at [703, 260] on icon "modal" at bounding box center [703, 258] width 4 height 5
click at [706, 278] on div "modal" at bounding box center [703, 279] width 7 height 7
click at [704, 264] on div "gb 120,095 URLs us 34,332 URLs ca 16,150 URLs za 13,908 URLs ie 13,082 URLs au …" at bounding box center [784, 329] width 179 height 151
click at [703, 275] on div "ca 16,150 URLs" at bounding box center [784, 280] width 179 height 9
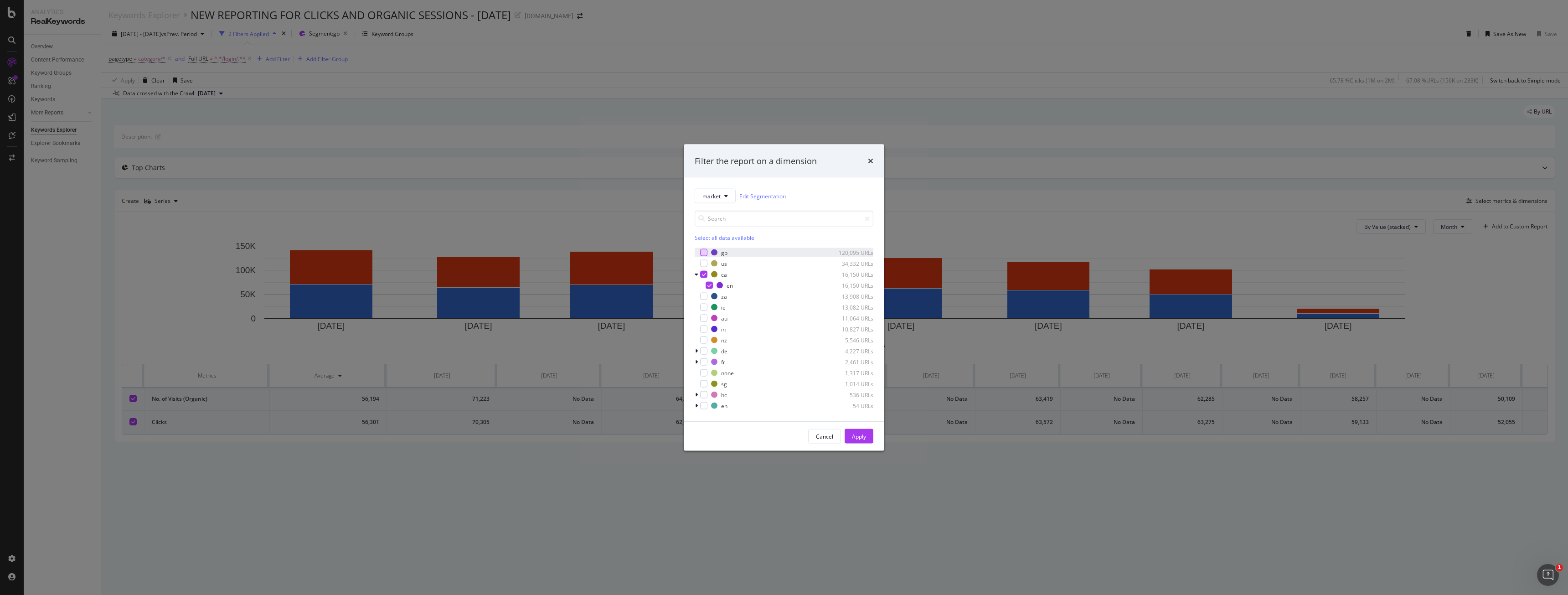
click at [703, 268] on div "gb 120,095 URLs us 34,332 URLs ca 16,150 URLs en 16,150 URLs za 13,908 URLs ie …" at bounding box center [784, 329] width 179 height 162
click at [703, 273] on icon "modal" at bounding box center [703, 274] width 4 height 5
click at [703, 258] on div "gb 120,095 URLs us 34,332 URLs ca 16,150 URLs en 16,150 URLs za 13,908 URLs ie …" at bounding box center [784, 329] width 179 height 162
click at [703, 261] on div "modal" at bounding box center [703, 263] width 7 height 7
click at [853, 436] on div "Apply" at bounding box center [859, 436] width 14 height 8
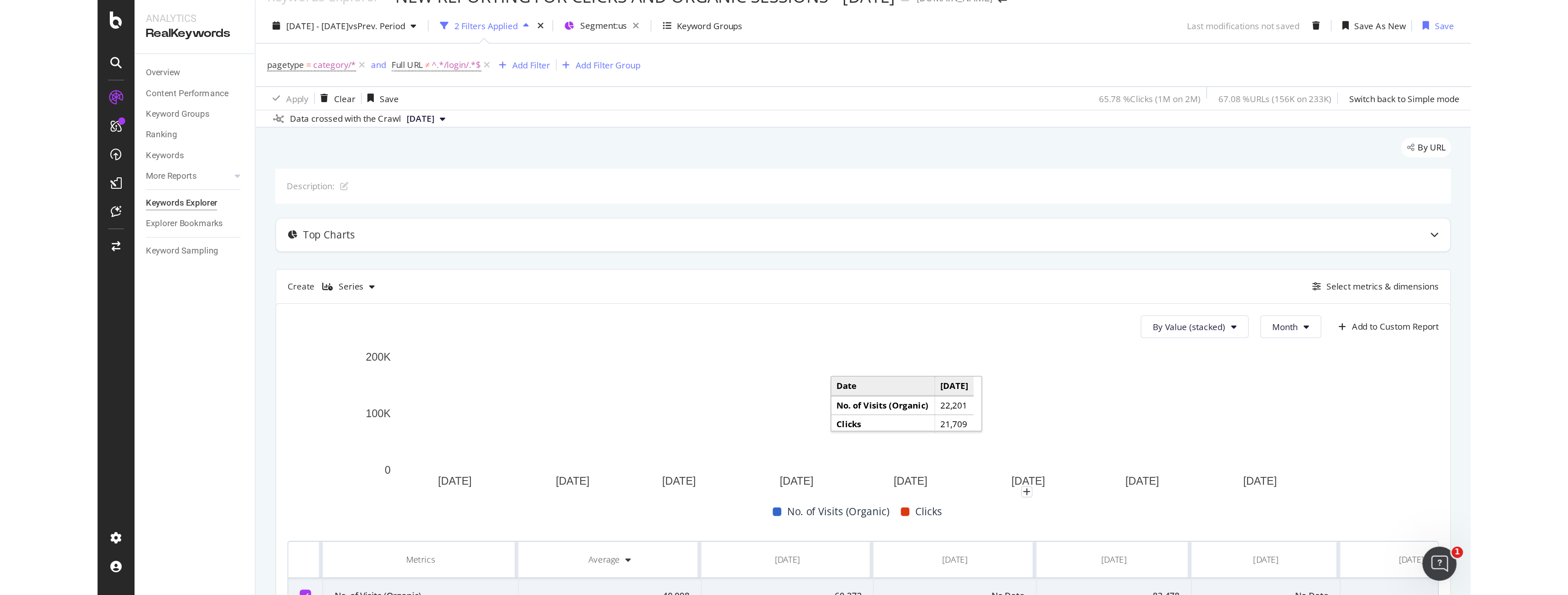
scroll to position [45, 0]
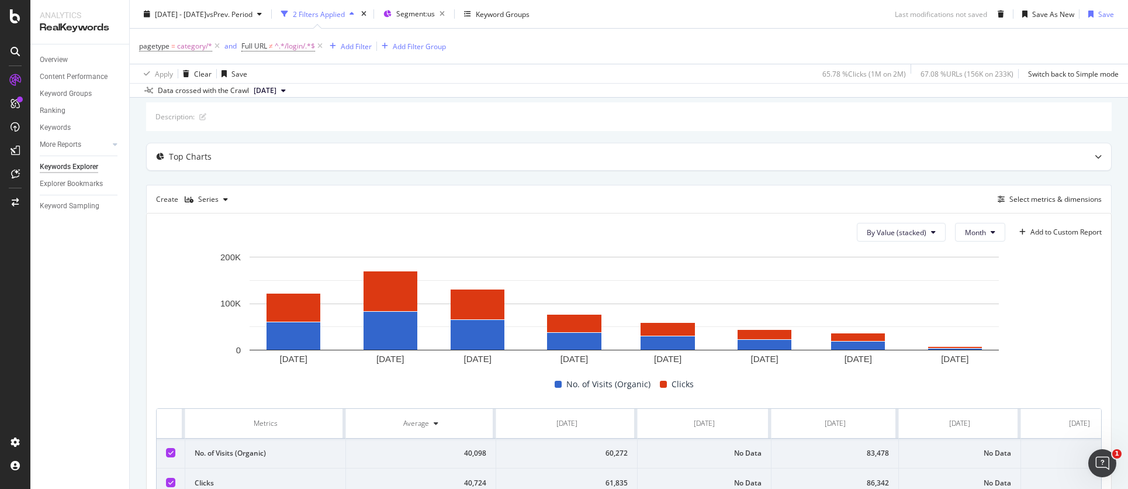
drag, startPoint x: 108, startPoint y: 457, endPoint x: 108, endPoint y: 450, distance: 7.0
click at [108, 457] on div "Overview Content Performance Keyword Groups Ranking Keywords More Reports Count…" at bounding box center [79, 266] width 99 height 444
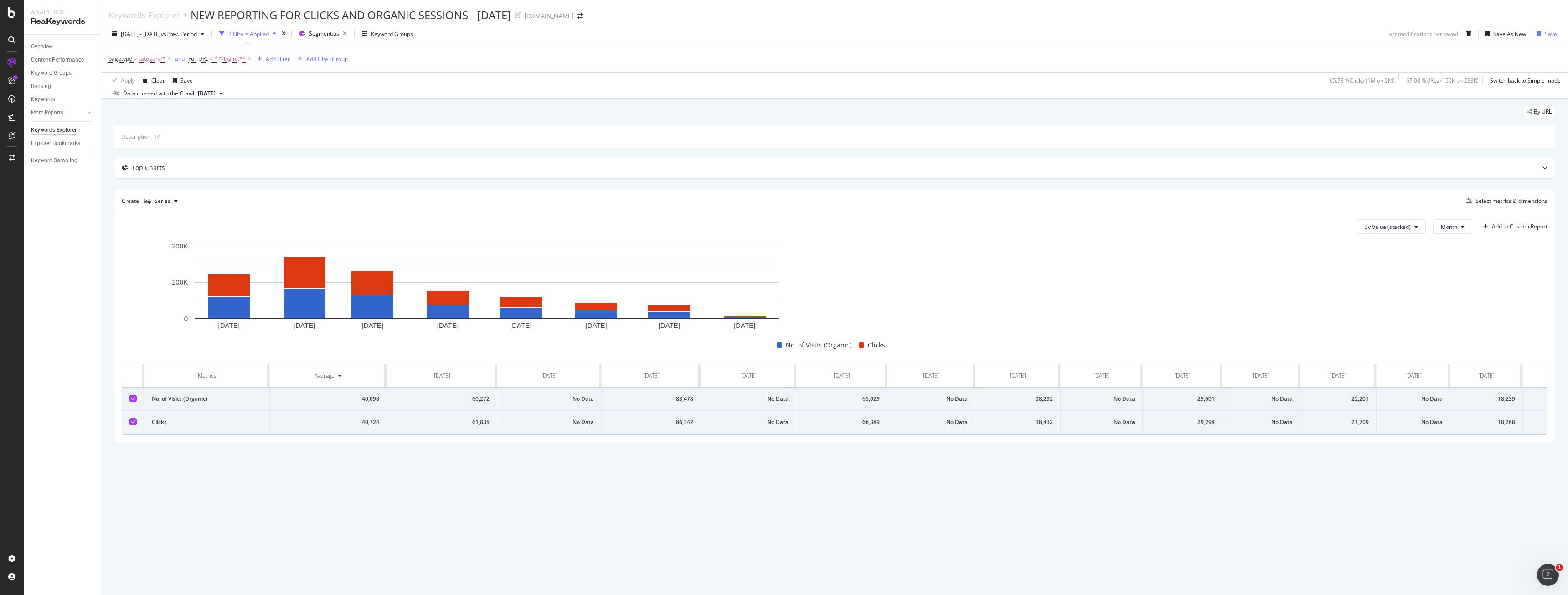
scroll to position [0, 0]
